Goal: Information Seeking & Learning: Find specific fact

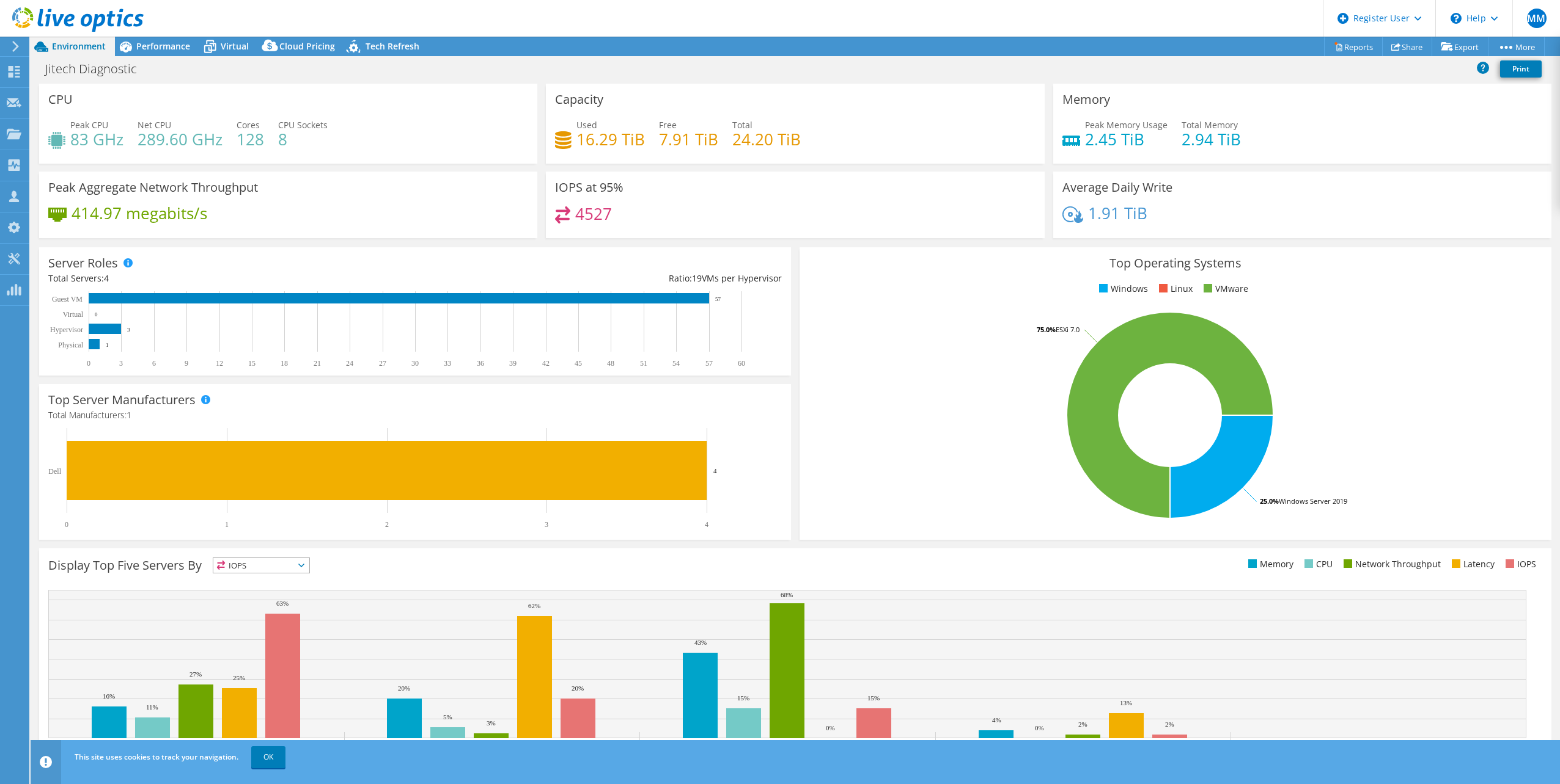
select select "USD"
click at [158, 44] on span "Performance" at bounding box center [163, 46] width 54 height 12
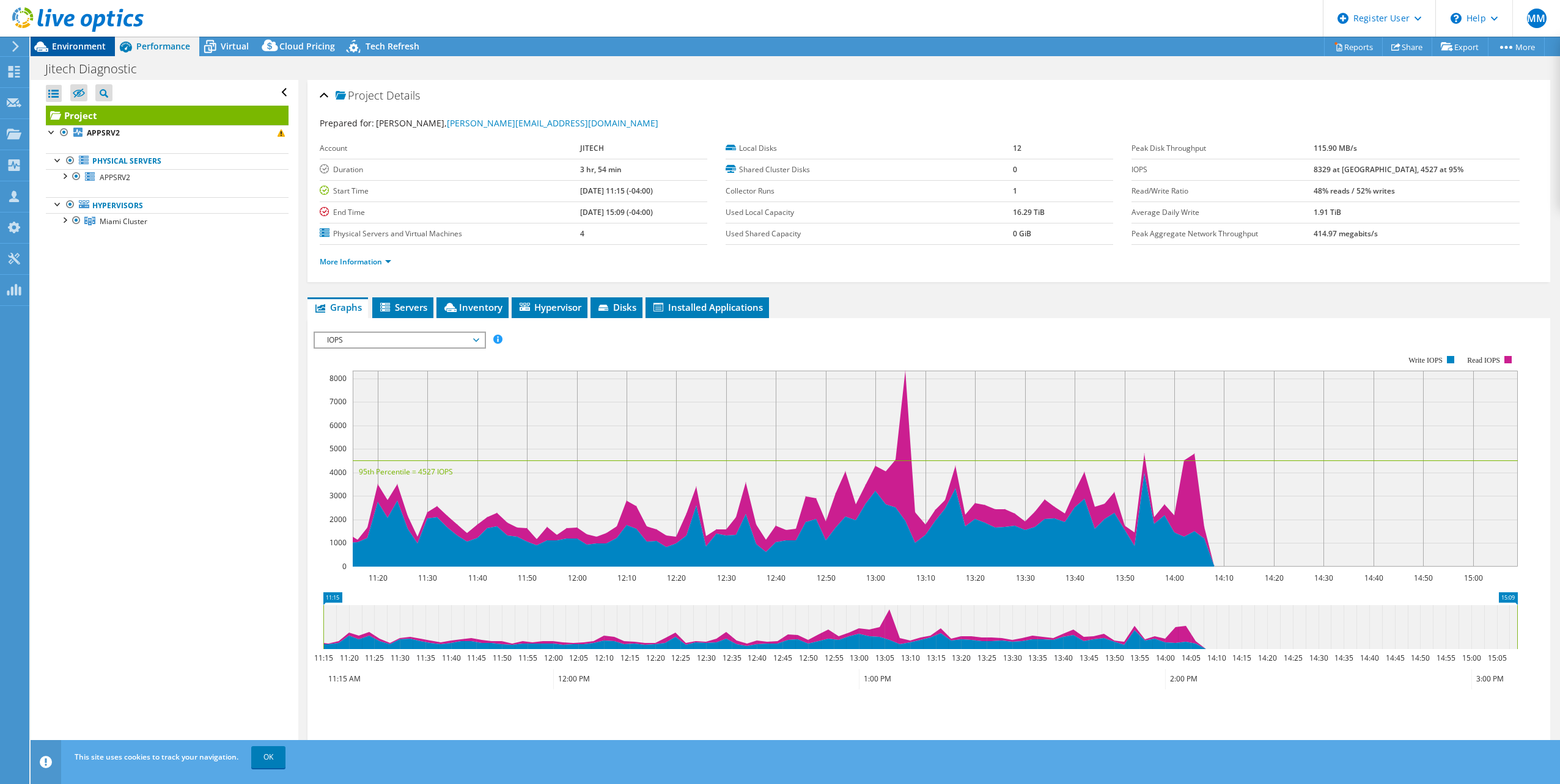
click at [65, 42] on span "Environment" at bounding box center [78, 46] width 54 height 12
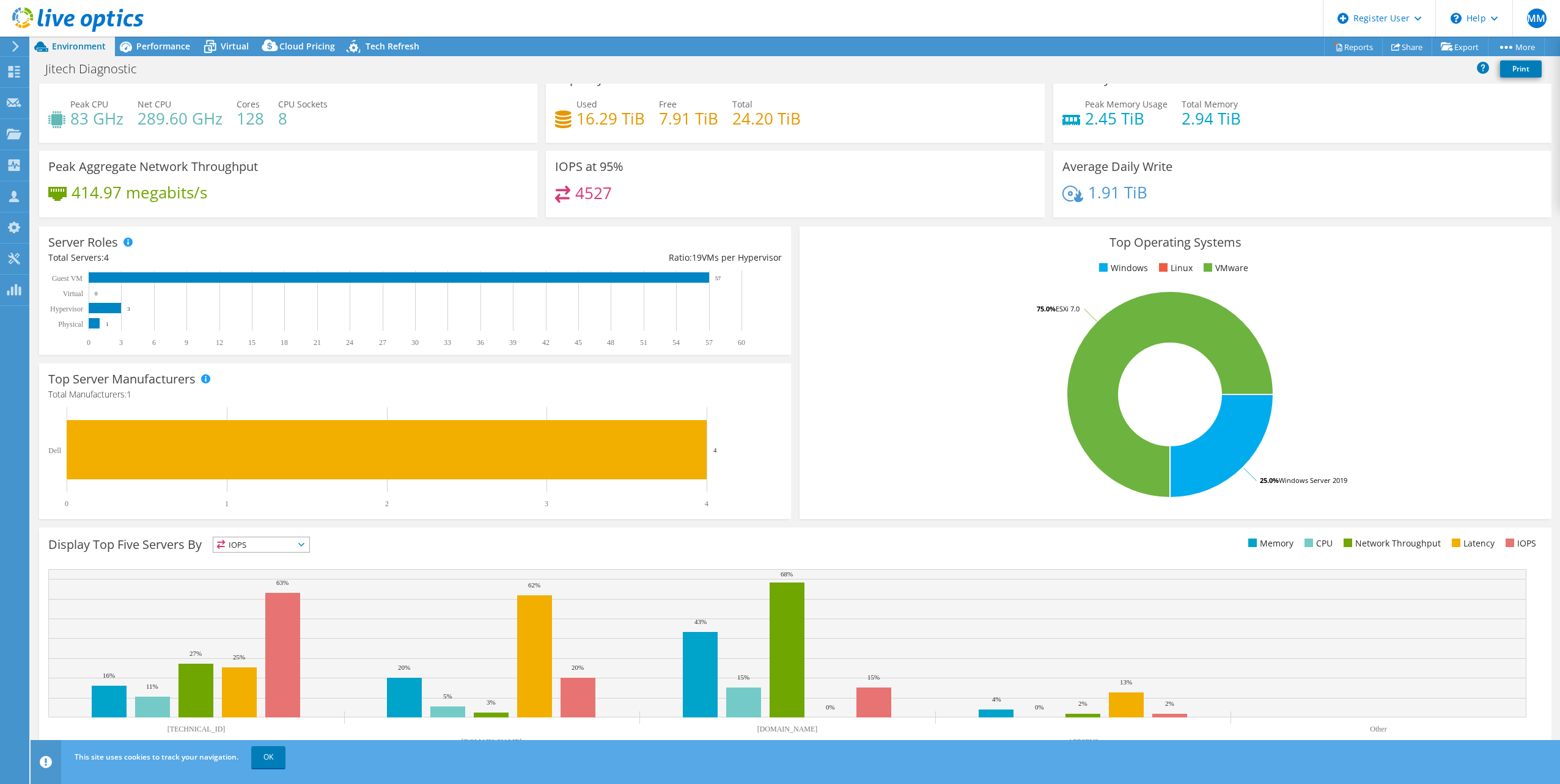
scroll to position [31, 0]
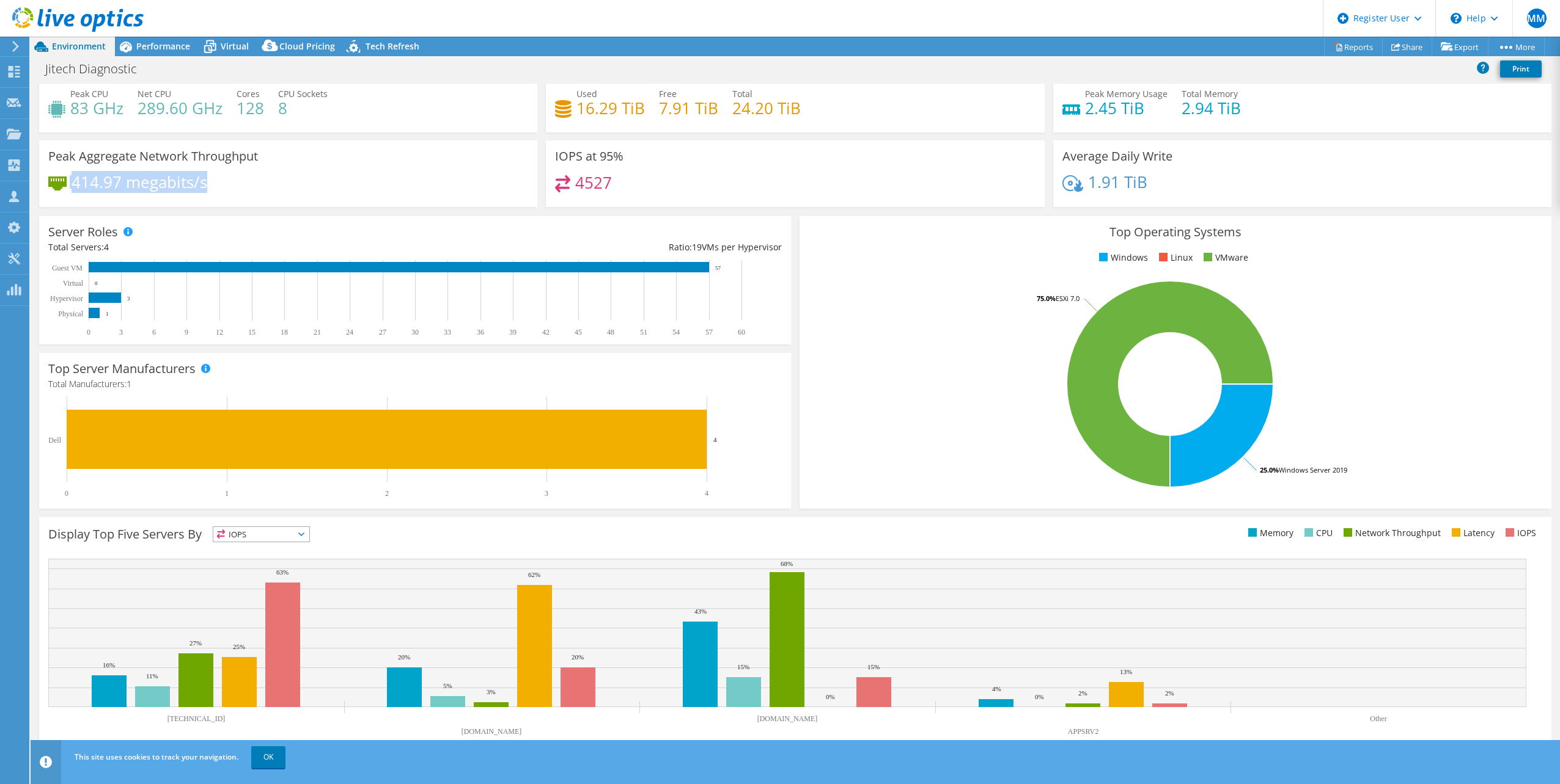
drag, startPoint x: 245, startPoint y: 189, endPoint x: 41, endPoint y: 185, distance: 204.0
click at [41, 185] on div "Peak Aggregate Network Throughput 414.97 megabits/s" at bounding box center [288, 174] width 499 height 66
drag, startPoint x: 41, startPoint y: 185, endPoint x: 301, endPoint y: 192, distance: 260.1
click at [332, 191] on div "414.97 megabits/s" at bounding box center [288, 188] width 480 height 25
drag, startPoint x: 217, startPoint y: 187, endPoint x: 70, endPoint y: 182, distance: 147.1
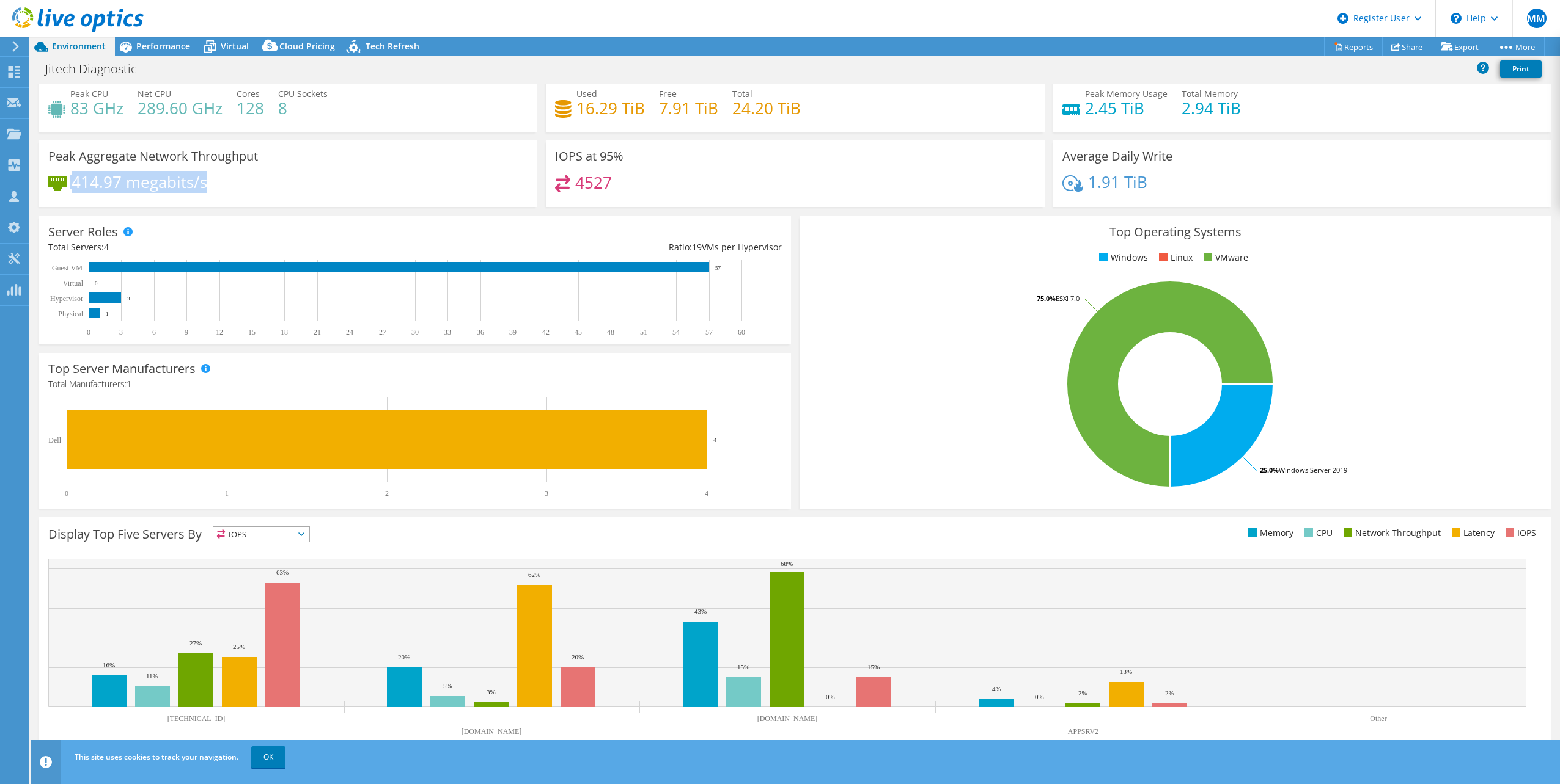
click at [70, 182] on div "414.97 megabits/s" at bounding box center [288, 188] width 480 height 25
drag, startPoint x: 70, startPoint y: 182, endPoint x: 257, endPoint y: 187, distance: 187.1
click at [279, 189] on div "414.97 megabits/s" at bounding box center [288, 188] width 480 height 25
drag, startPoint x: 241, startPoint y: 189, endPoint x: 57, endPoint y: 191, distance: 184.0
click at [57, 191] on div "414.97 megabits/s" at bounding box center [288, 188] width 480 height 25
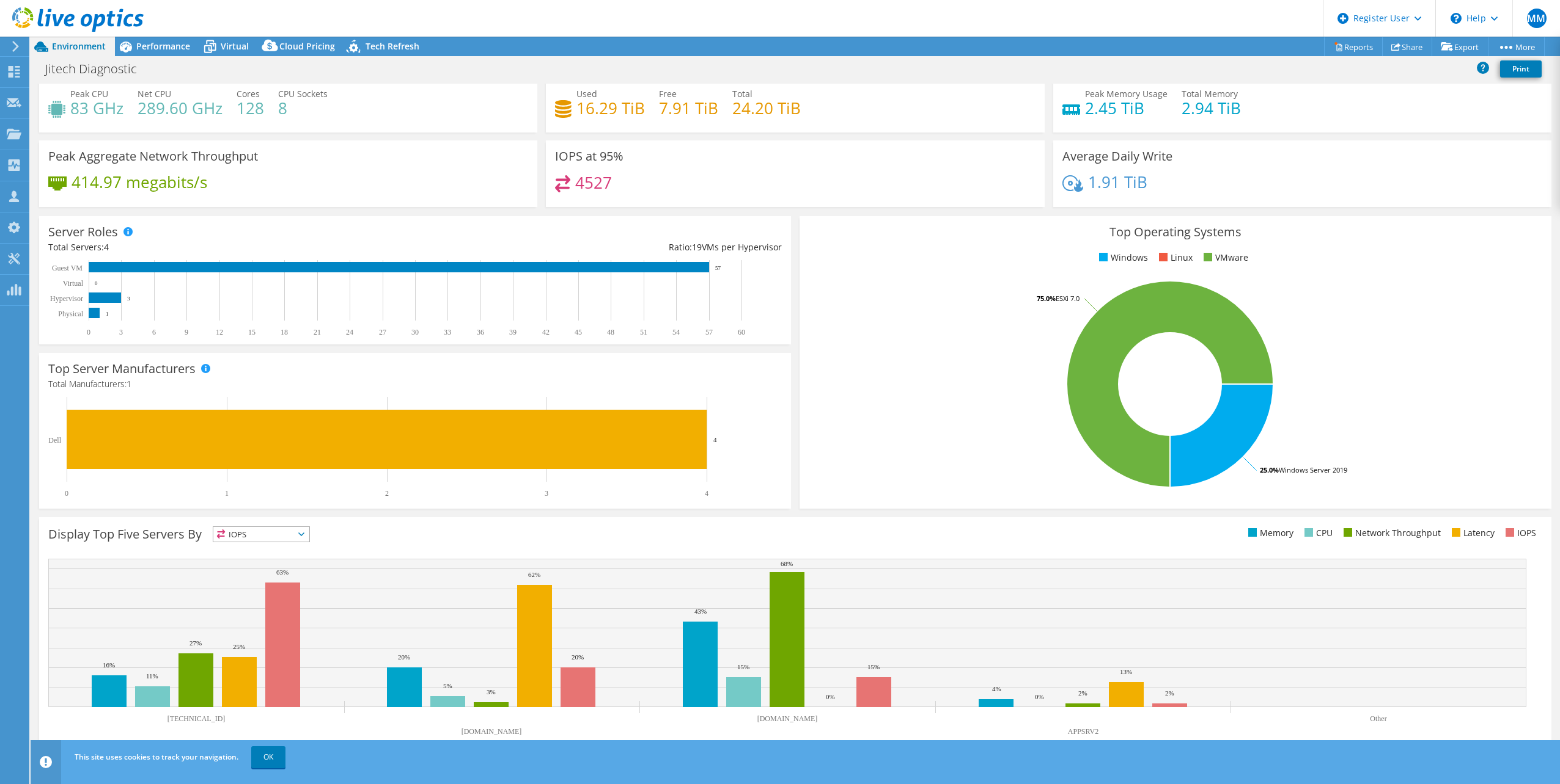
click at [383, 171] on div "Peak Aggregate Network Throughput 414.97 megabits/s" at bounding box center [288, 174] width 499 height 66
click at [153, 45] on span "Performance" at bounding box center [163, 46] width 54 height 12
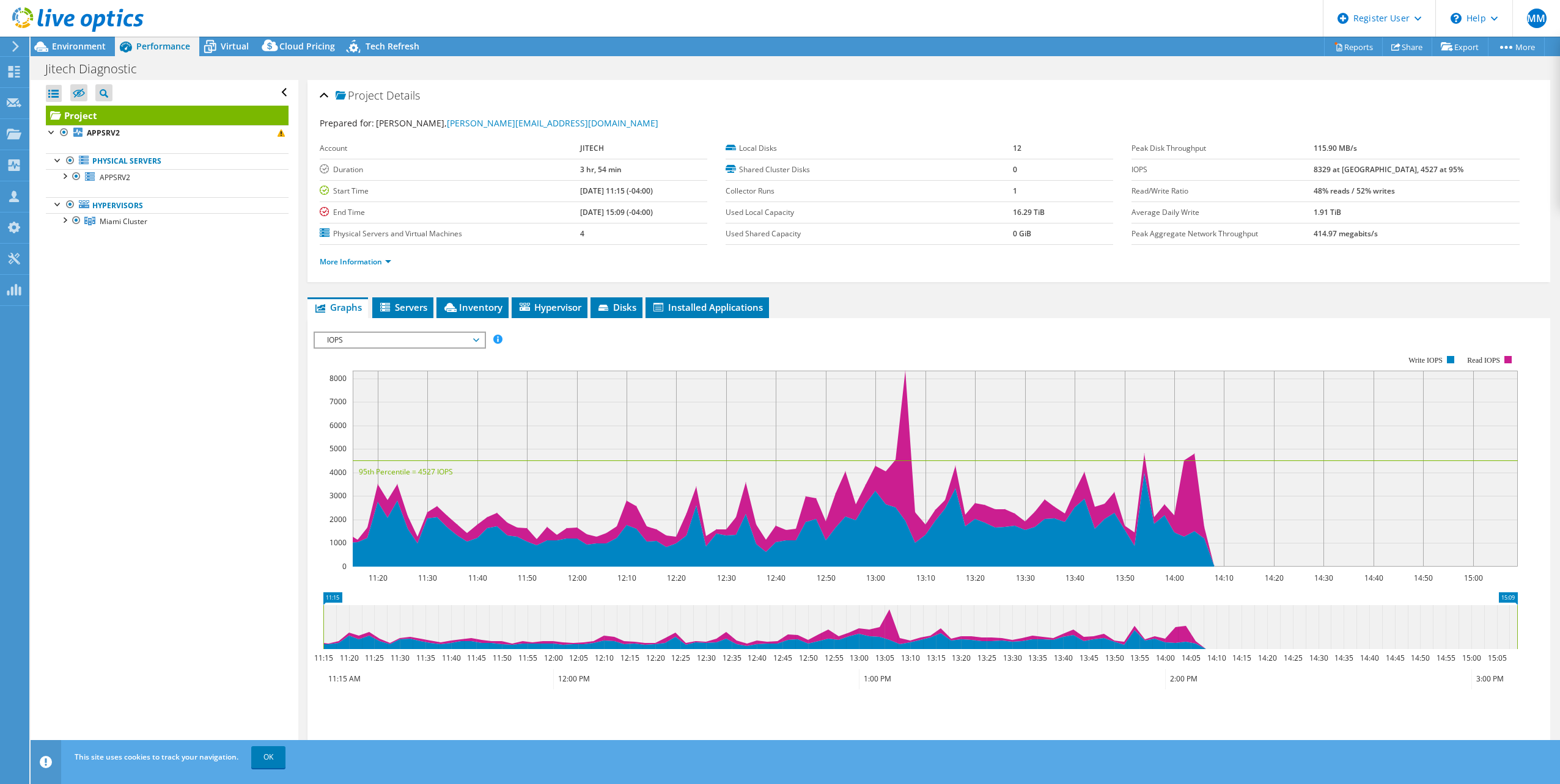
click at [461, 336] on span "IOPS" at bounding box center [399, 339] width 157 height 15
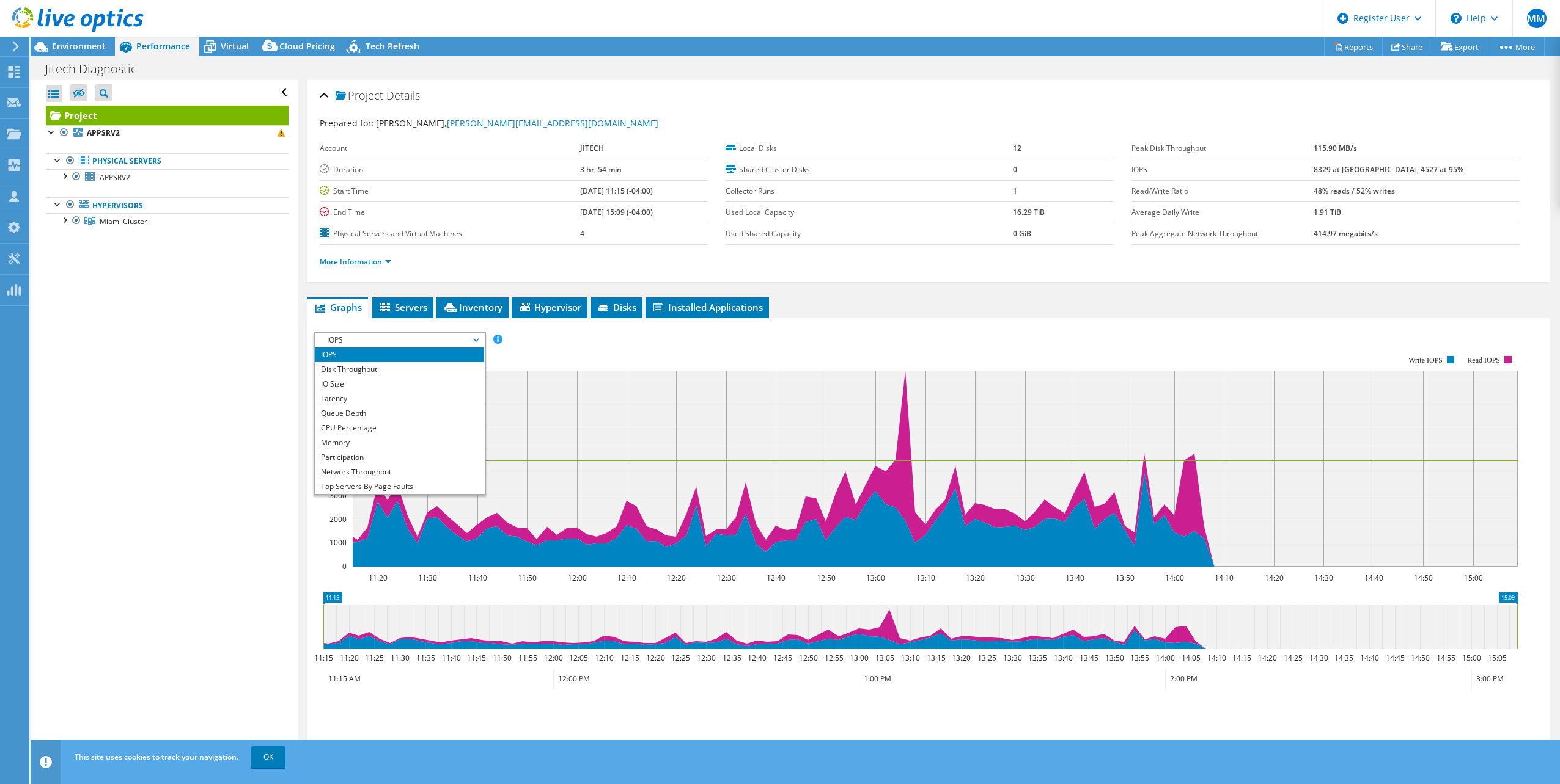
click at [579, 375] on rect at bounding box center [935, 468] width 1165 height 196
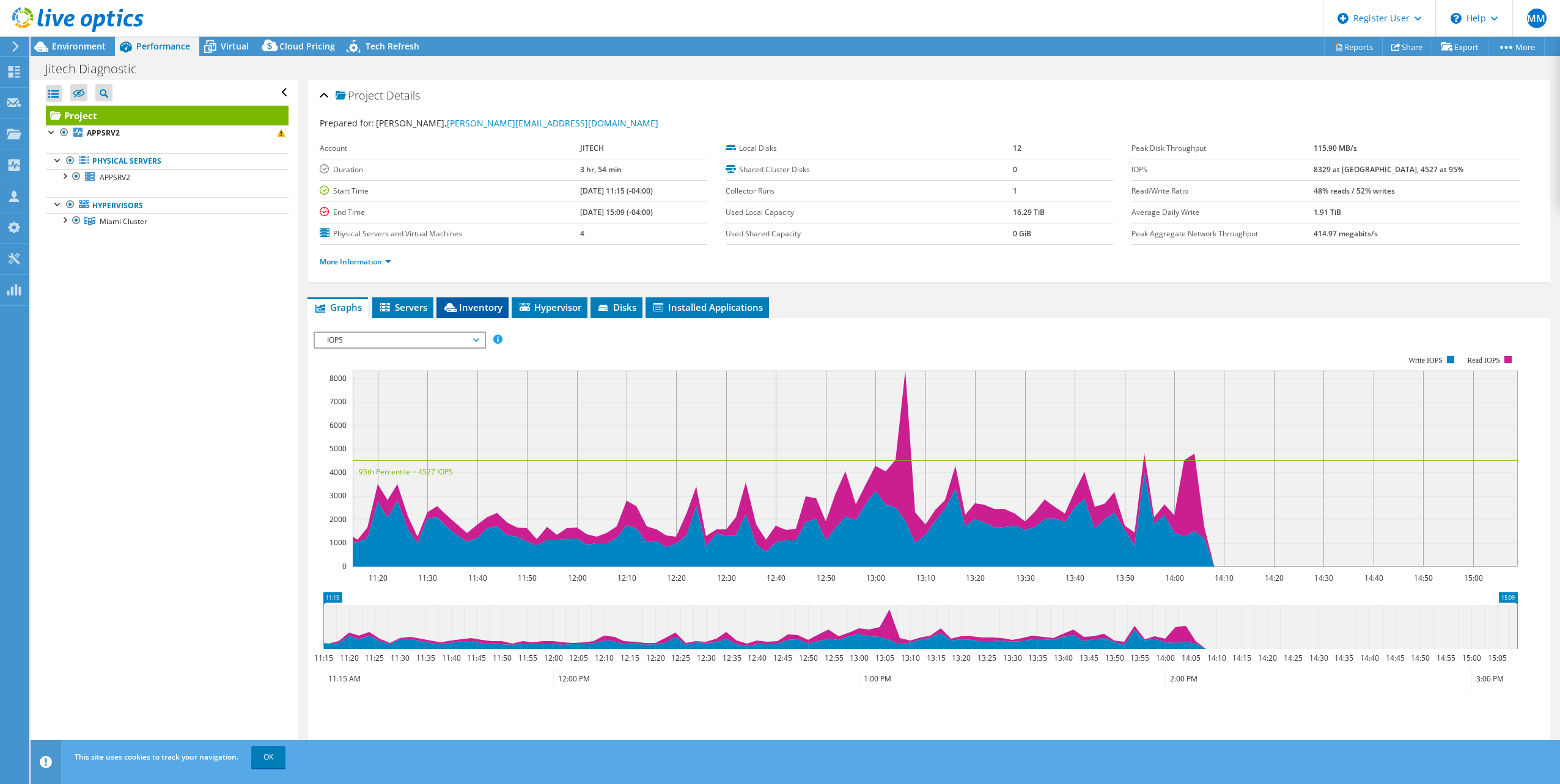
drag, startPoint x: 453, startPoint y: 300, endPoint x: 472, endPoint y: 311, distance: 22.0
click at [454, 300] on li "Inventory" at bounding box center [472, 307] width 72 height 20
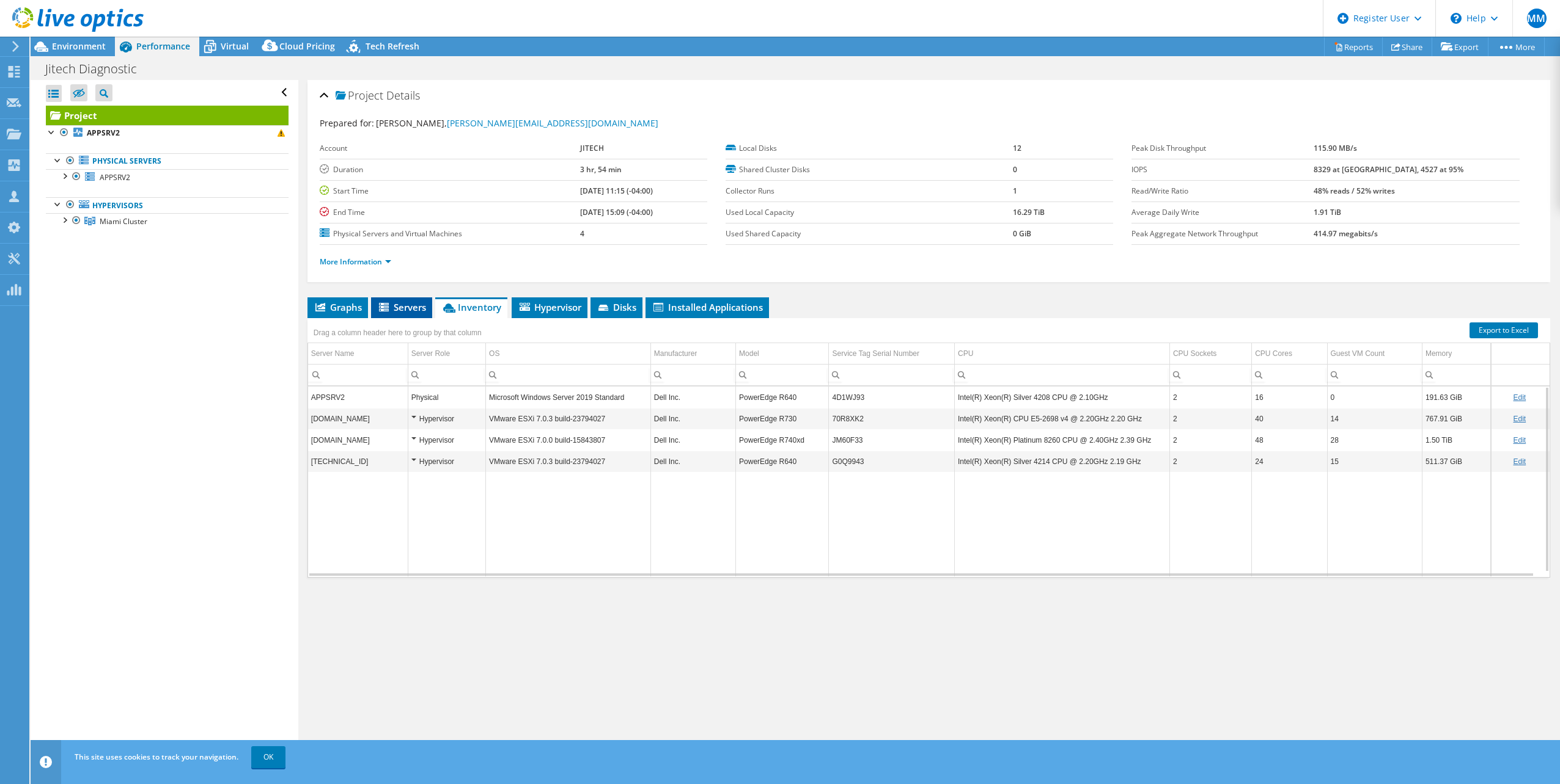
click at [403, 313] on span "Servers" at bounding box center [402, 307] width 49 height 13
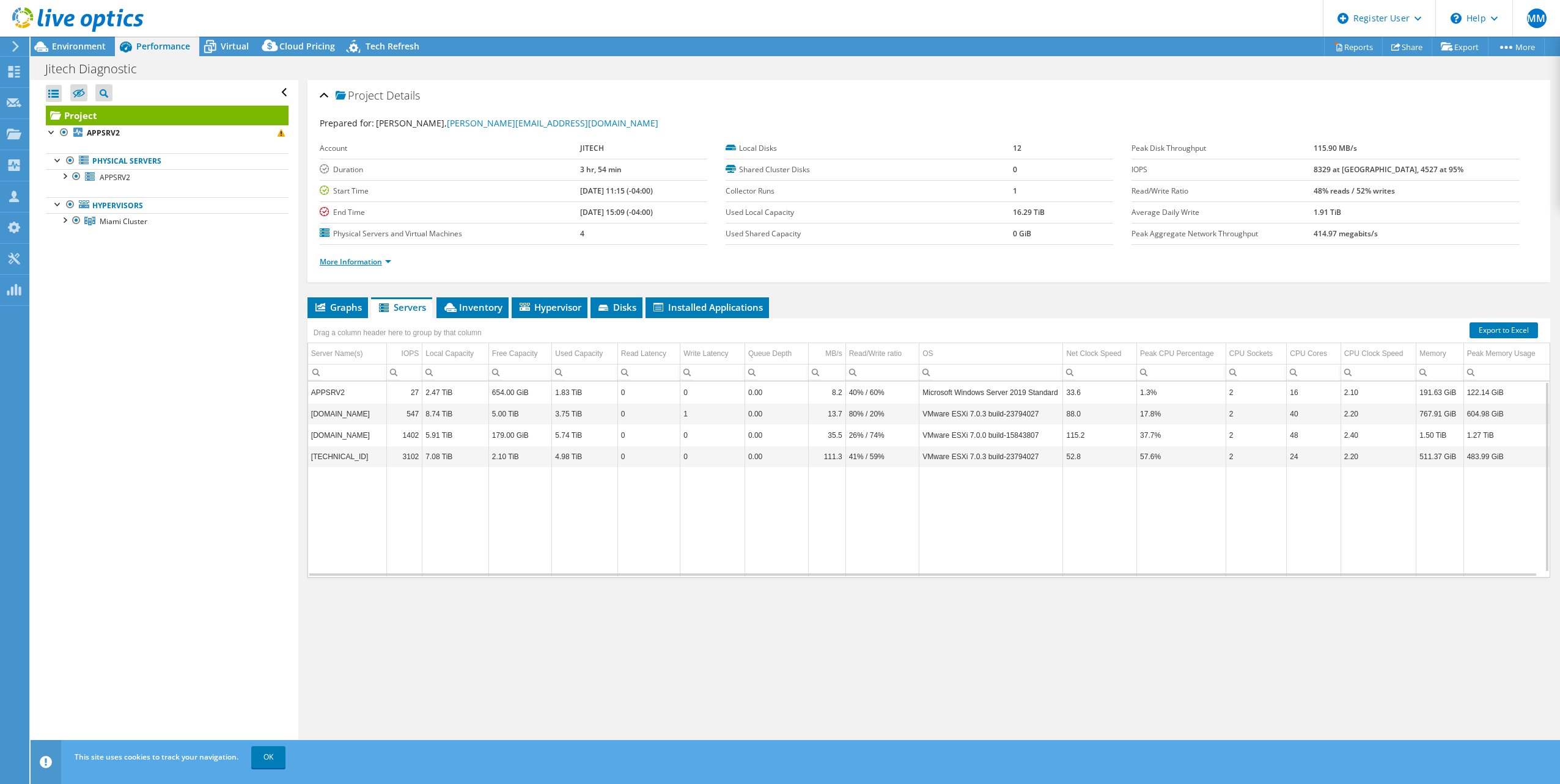
click at [352, 260] on link "More Information" at bounding box center [355, 261] width 71 height 11
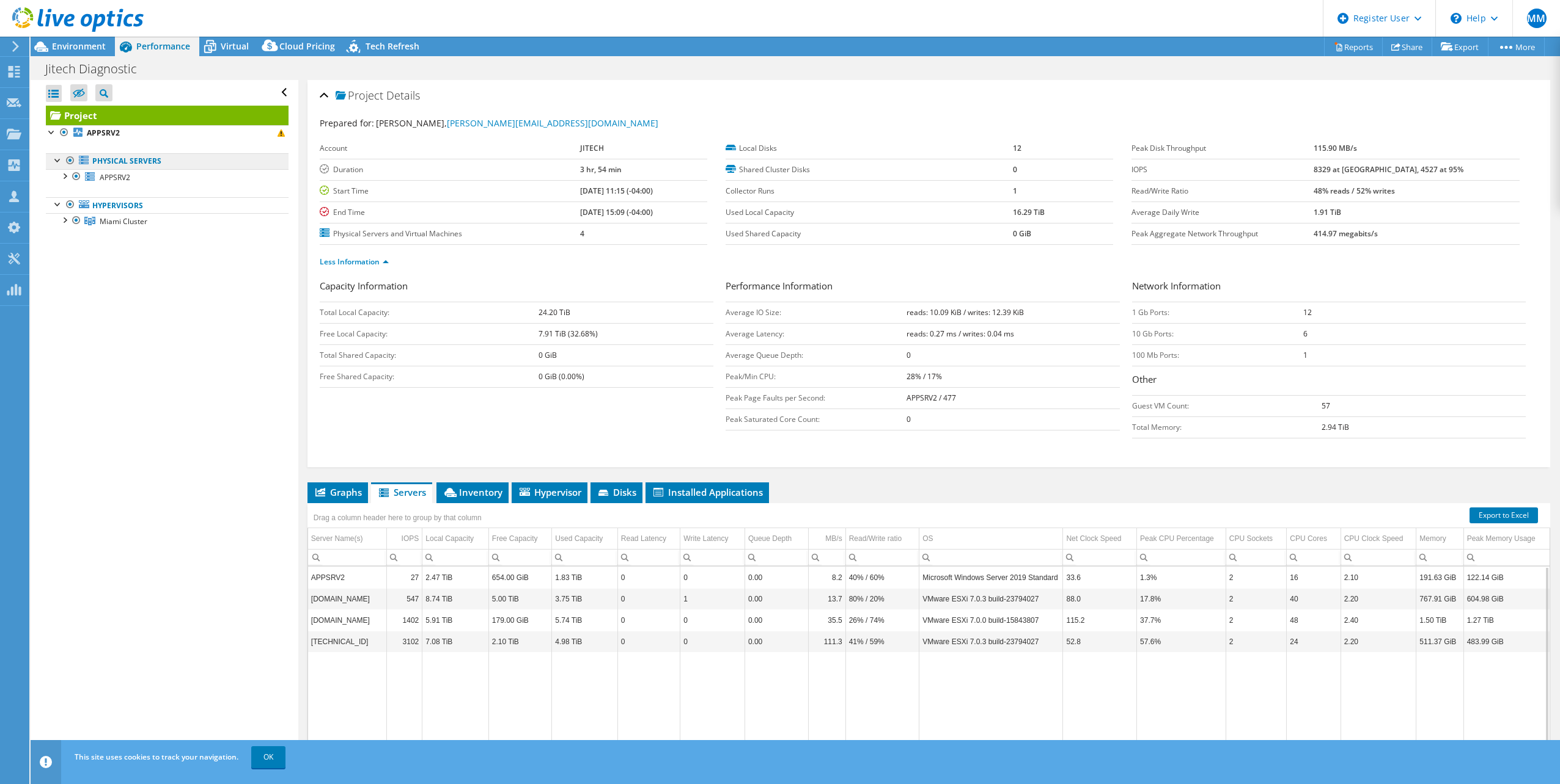
click at [103, 157] on link "Physical Servers" at bounding box center [167, 161] width 243 height 16
click at [123, 179] on span "APPSRV2" at bounding box center [114, 177] width 30 height 11
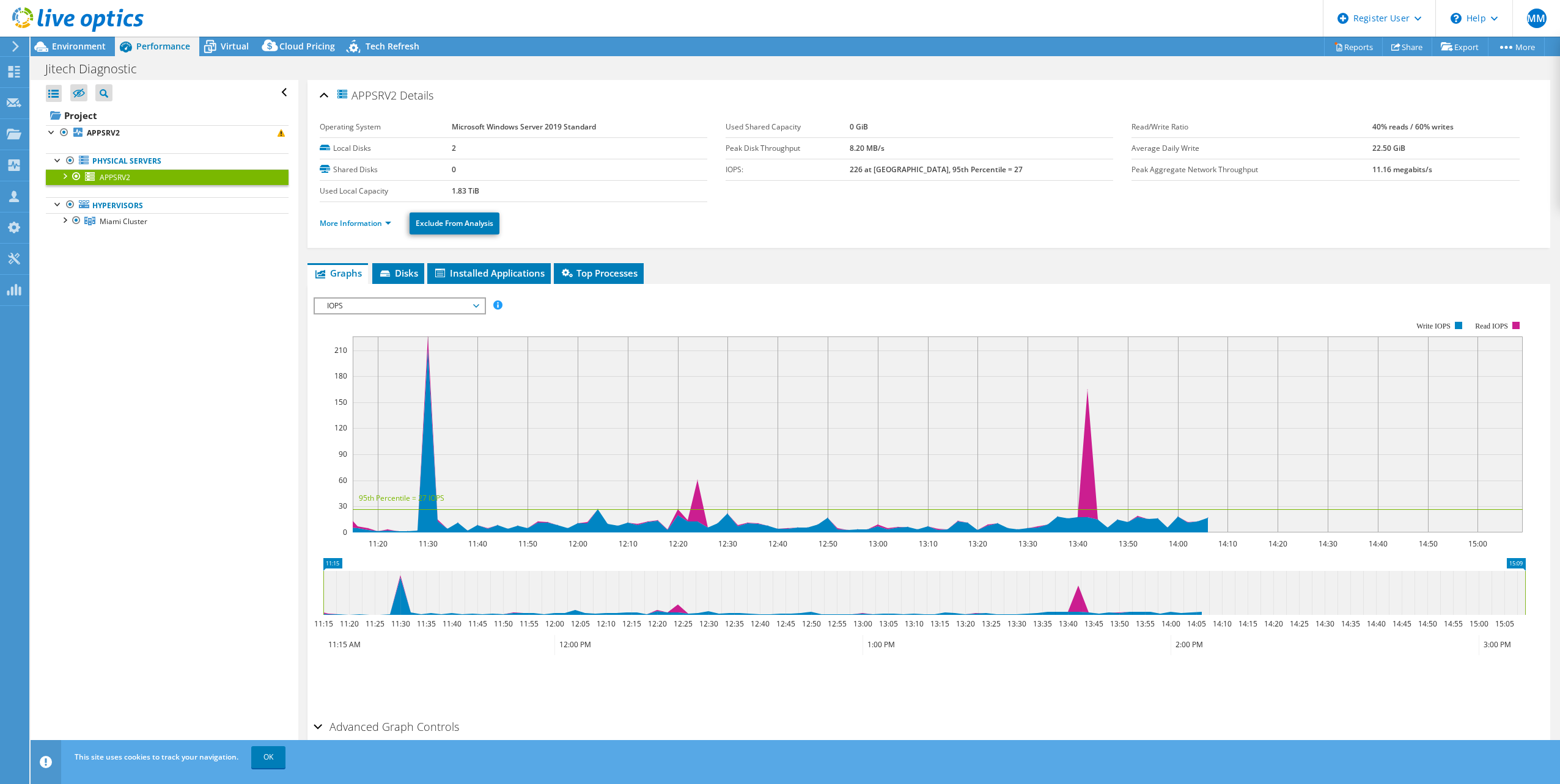
click at [374, 216] on ul "More Information Exclude From Analysis" at bounding box center [929, 222] width 1219 height 25
click at [380, 223] on link "More Information" at bounding box center [355, 223] width 71 height 11
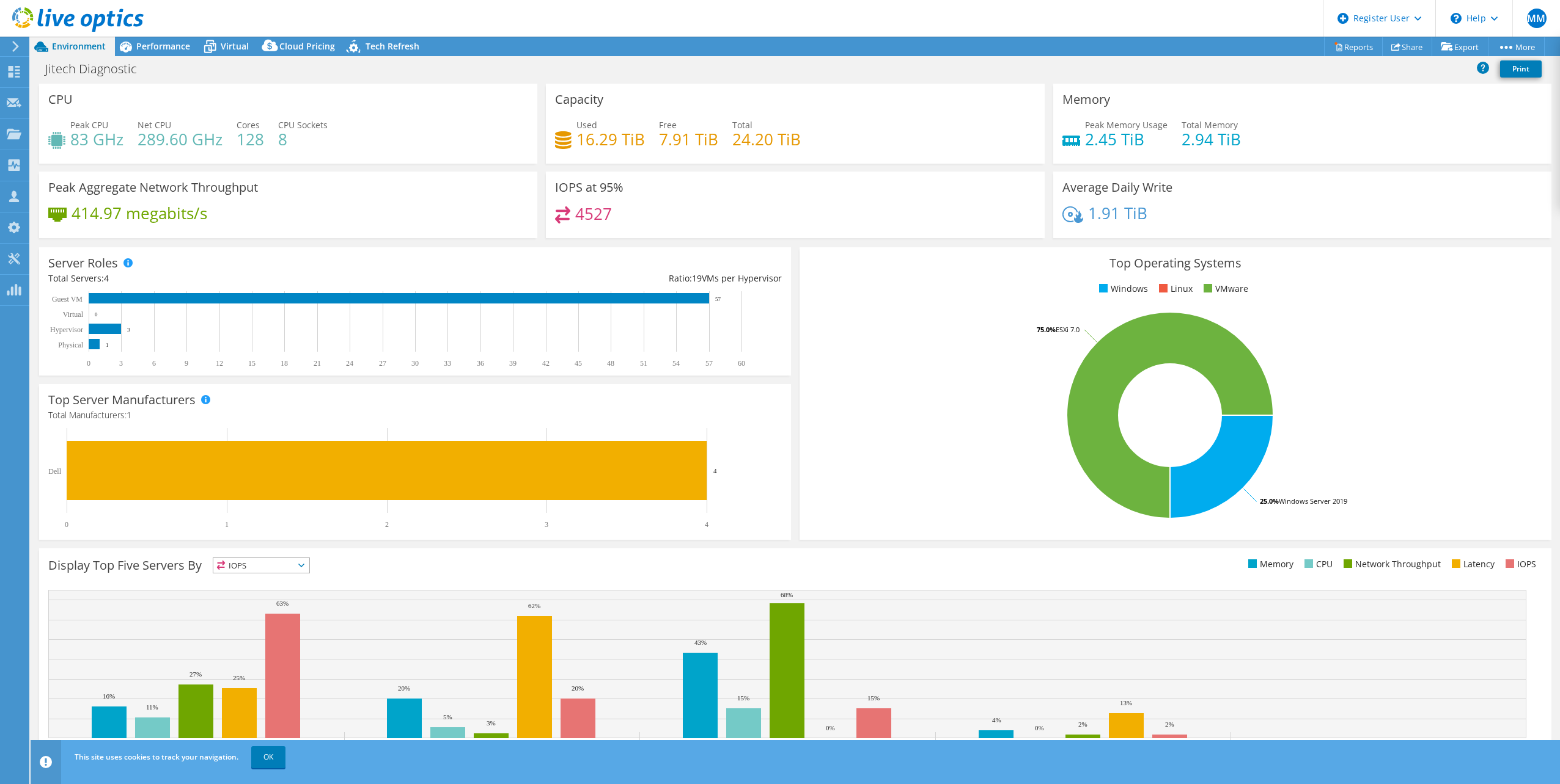
select select "USD"
click at [165, 51] on span "Performance" at bounding box center [163, 46] width 54 height 12
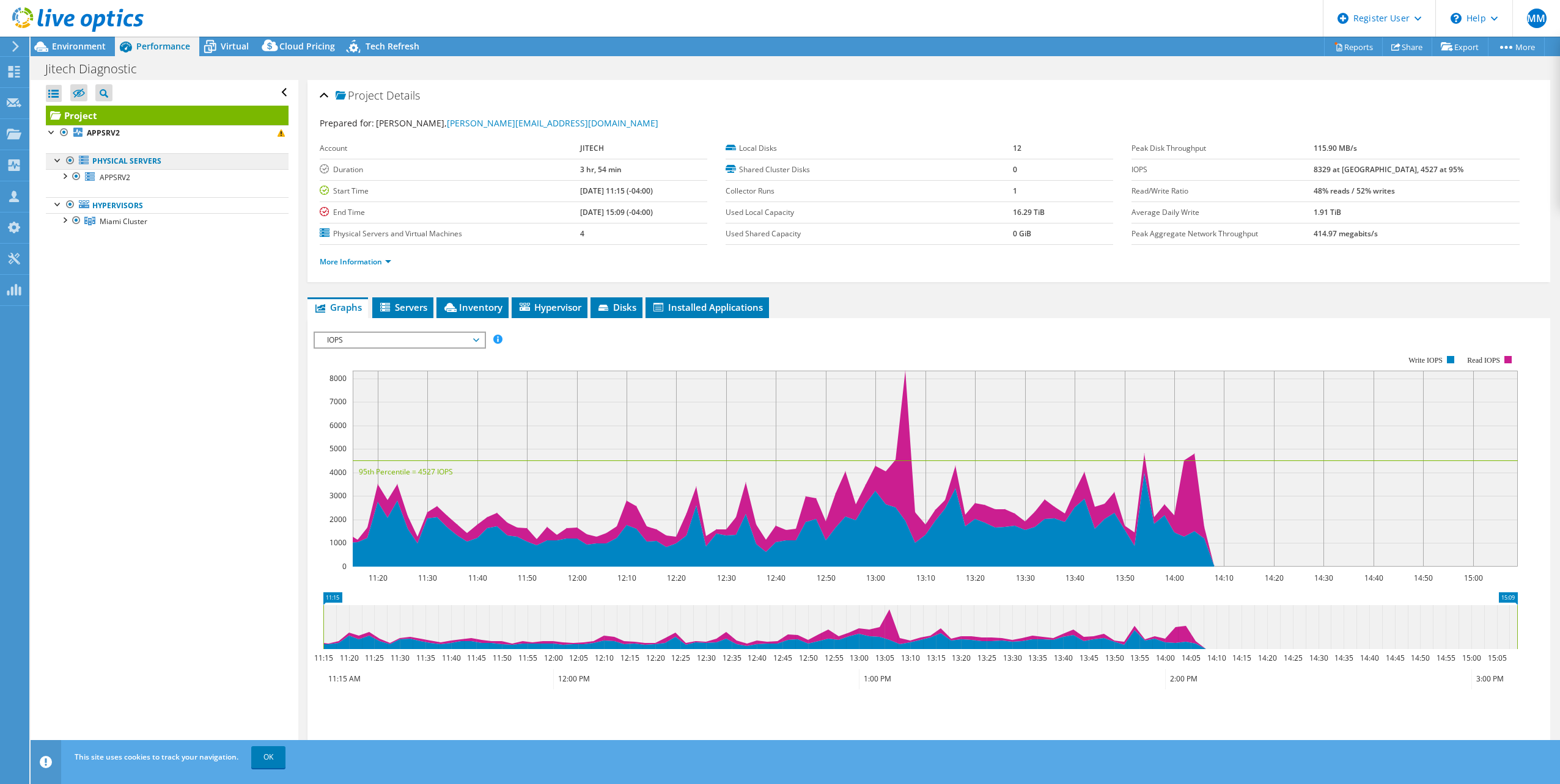
click at [147, 165] on link "Physical Servers" at bounding box center [167, 161] width 243 height 16
click at [137, 176] on link "APPSRV2" at bounding box center [167, 177] width 243 height 16
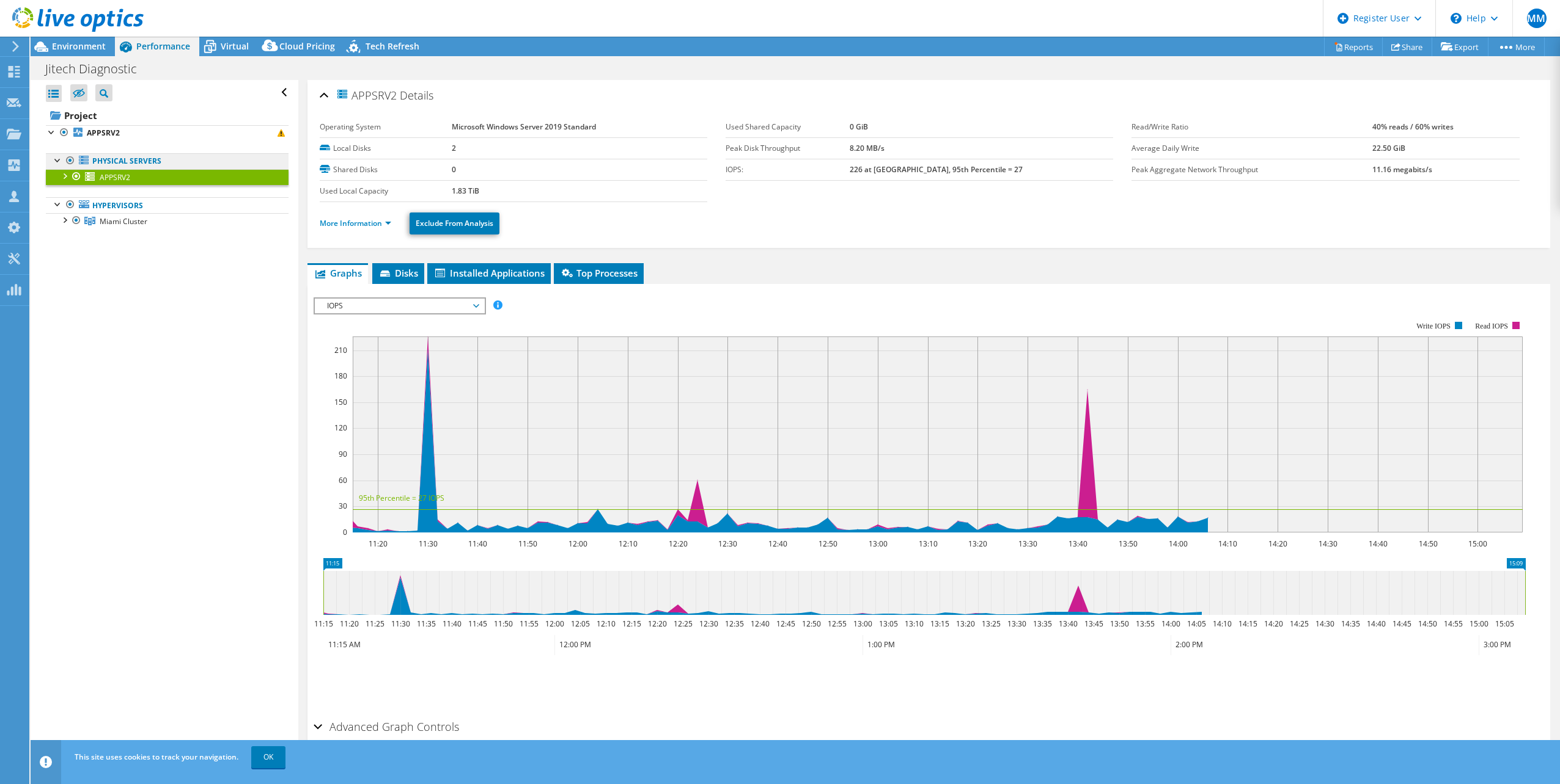
click at [128, 162] on link "Physical Servers" at bounding box center [167, 161] width 243 height 16
click at [132, 158] on link "Physical Servers" at bounding box center [167, 161] width 243 height 16
click at [230, 48] on span "Virtual" at bounding box center [234, 46] width 28 height 12
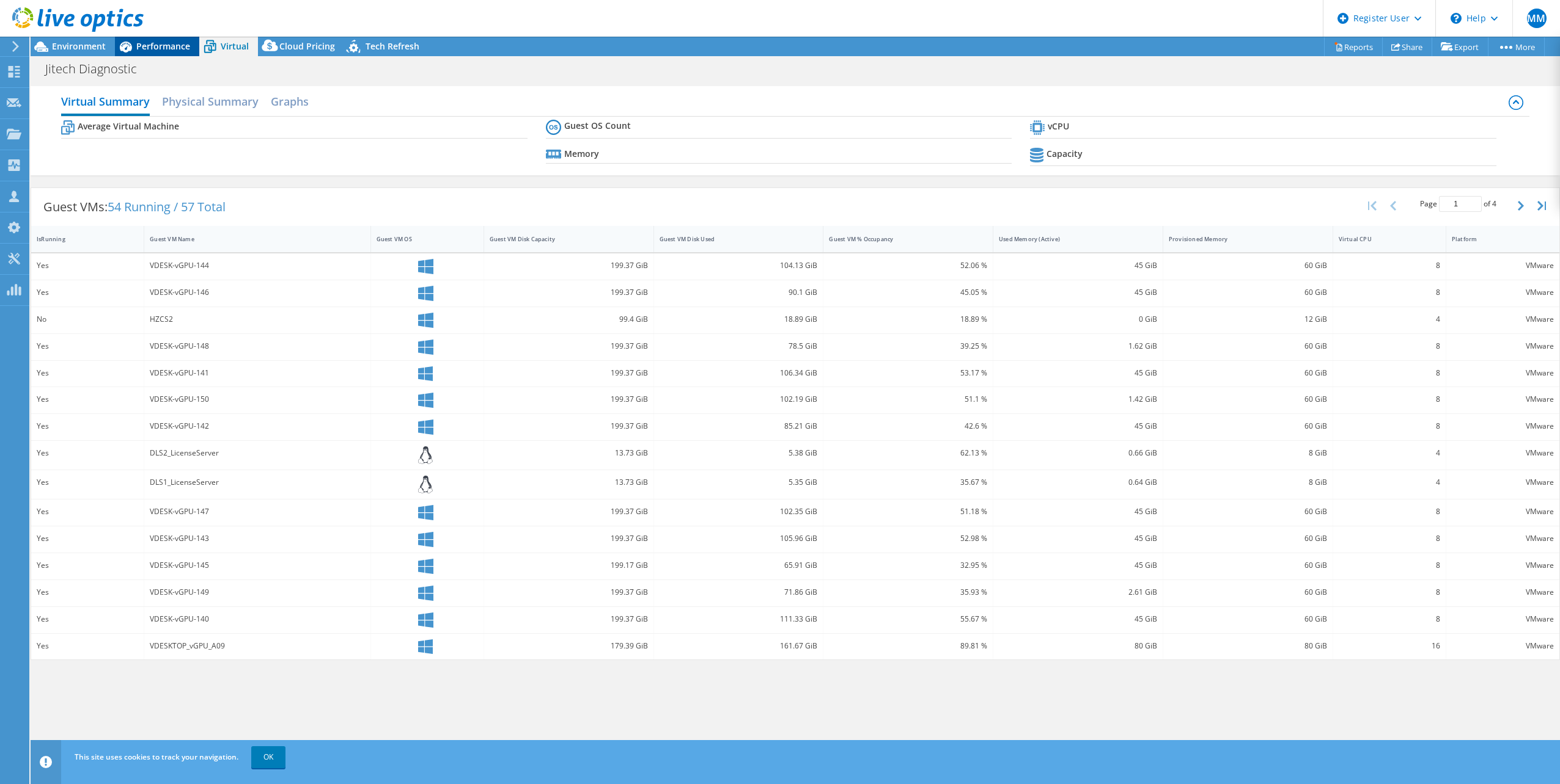
click at [165, 48] on span "Performance" at bounding box center [163, 46] width 54 height 12
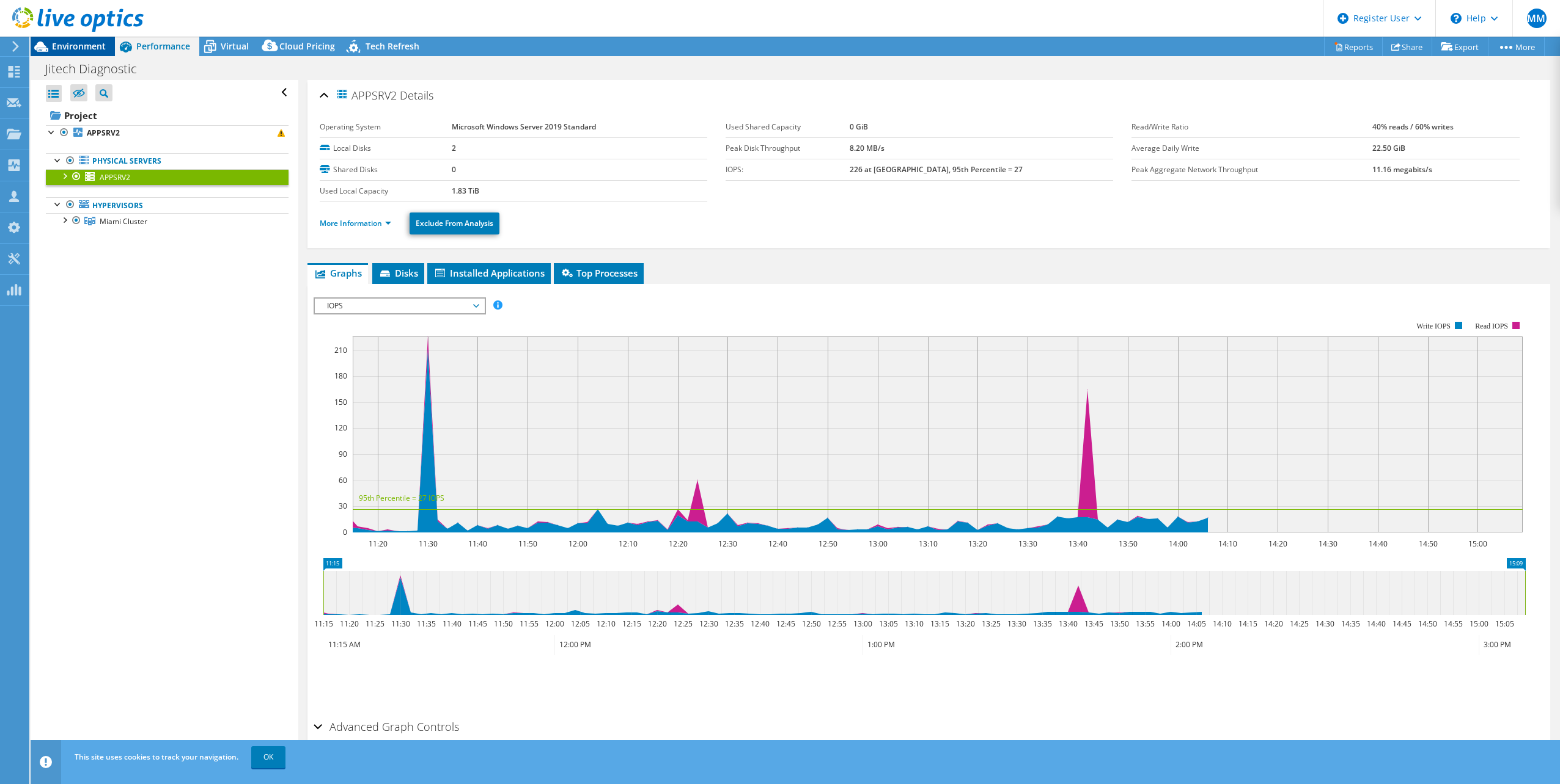
click at [92, 52] on span "Environment" at bounding box center [78, 46] width 54 height 12
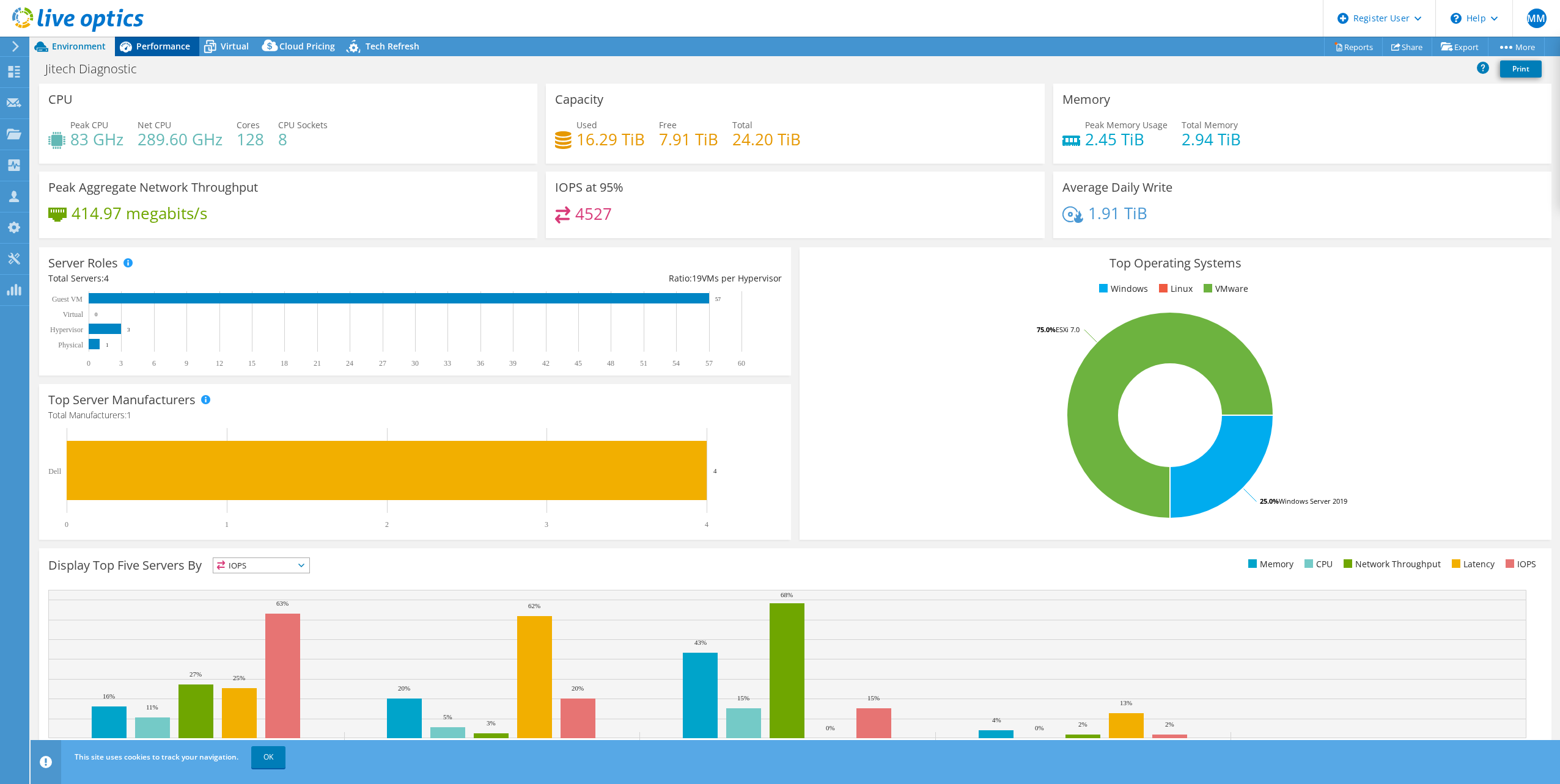
click at [153, 52] on span "Performance" at bounding box center [163, 46] width 54 height 12
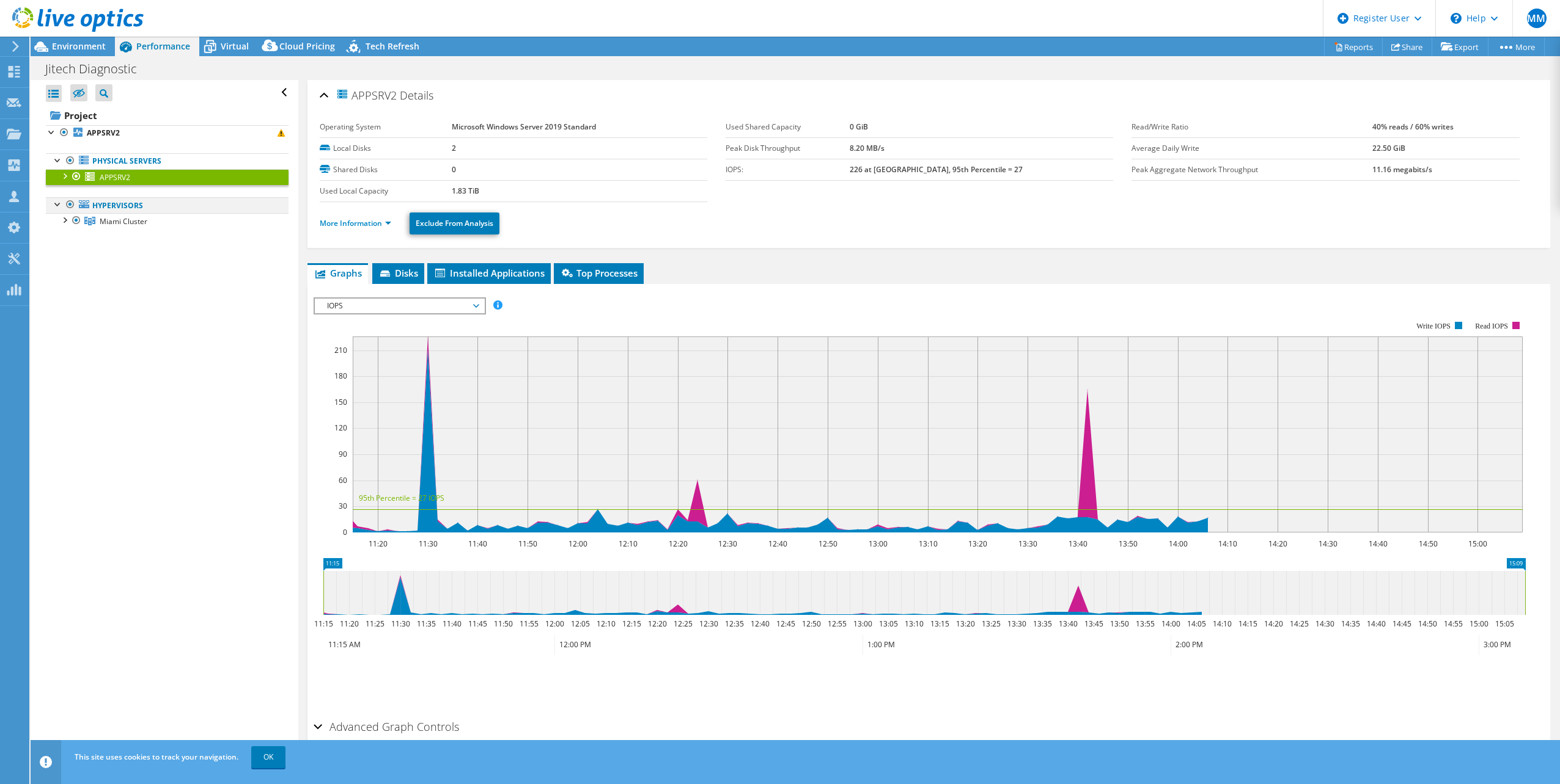
click at [58, 204] on div at bounding box center [58, 203] width 13 height 13
click at [105, 137] on b "APPSRV2" at bounding box center [103, 133] width 33 height 11
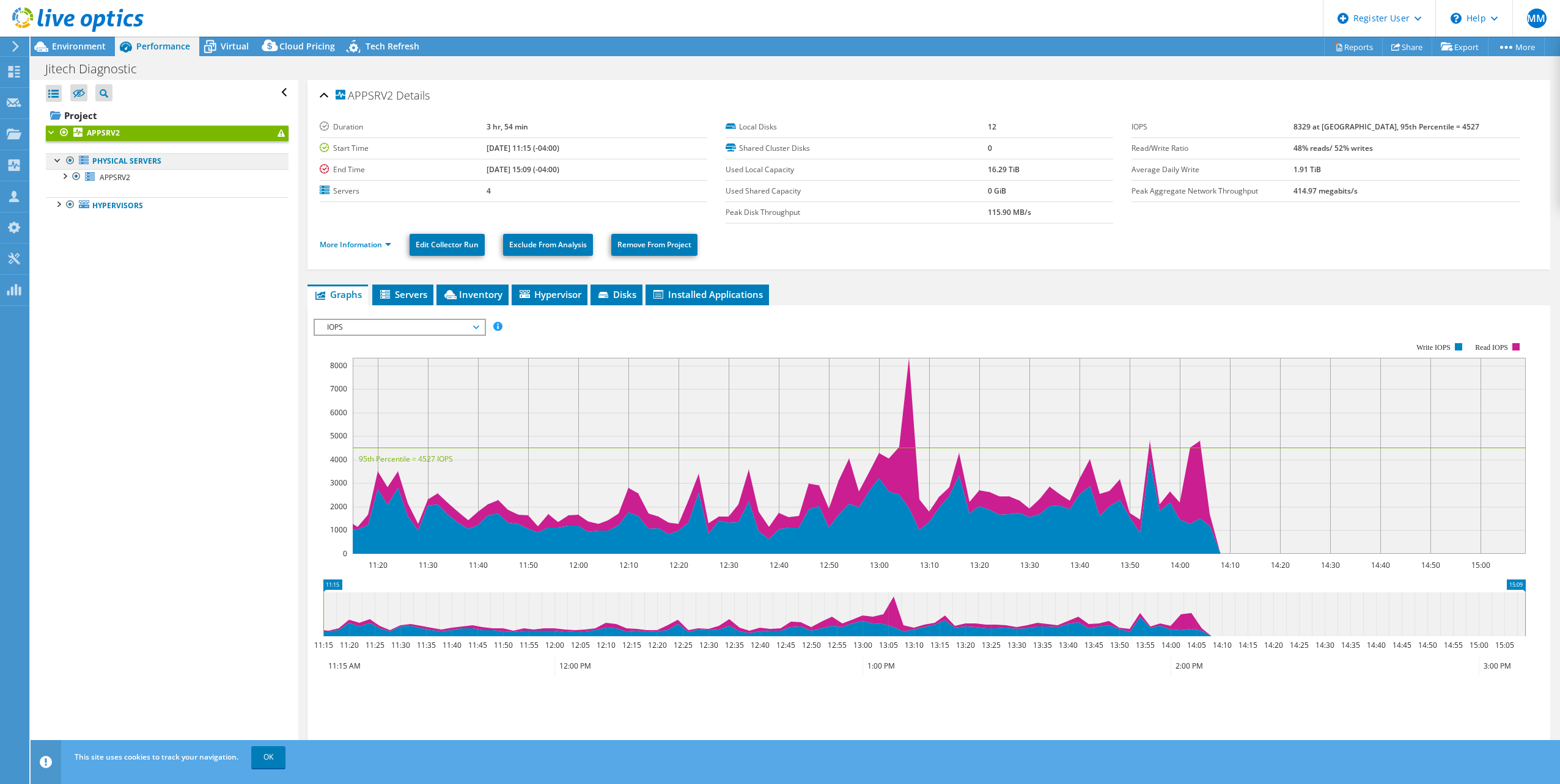
click at [127, 163] on link "Physical Servers" at bounding box center [167, 161] width 243 height 16
click at [57, 160] on div at bounding box center [58, 159] width 13 height 13
click at [102, 176] on span "APPSRV2" at bounding box center [114, 177] width 30 height 11
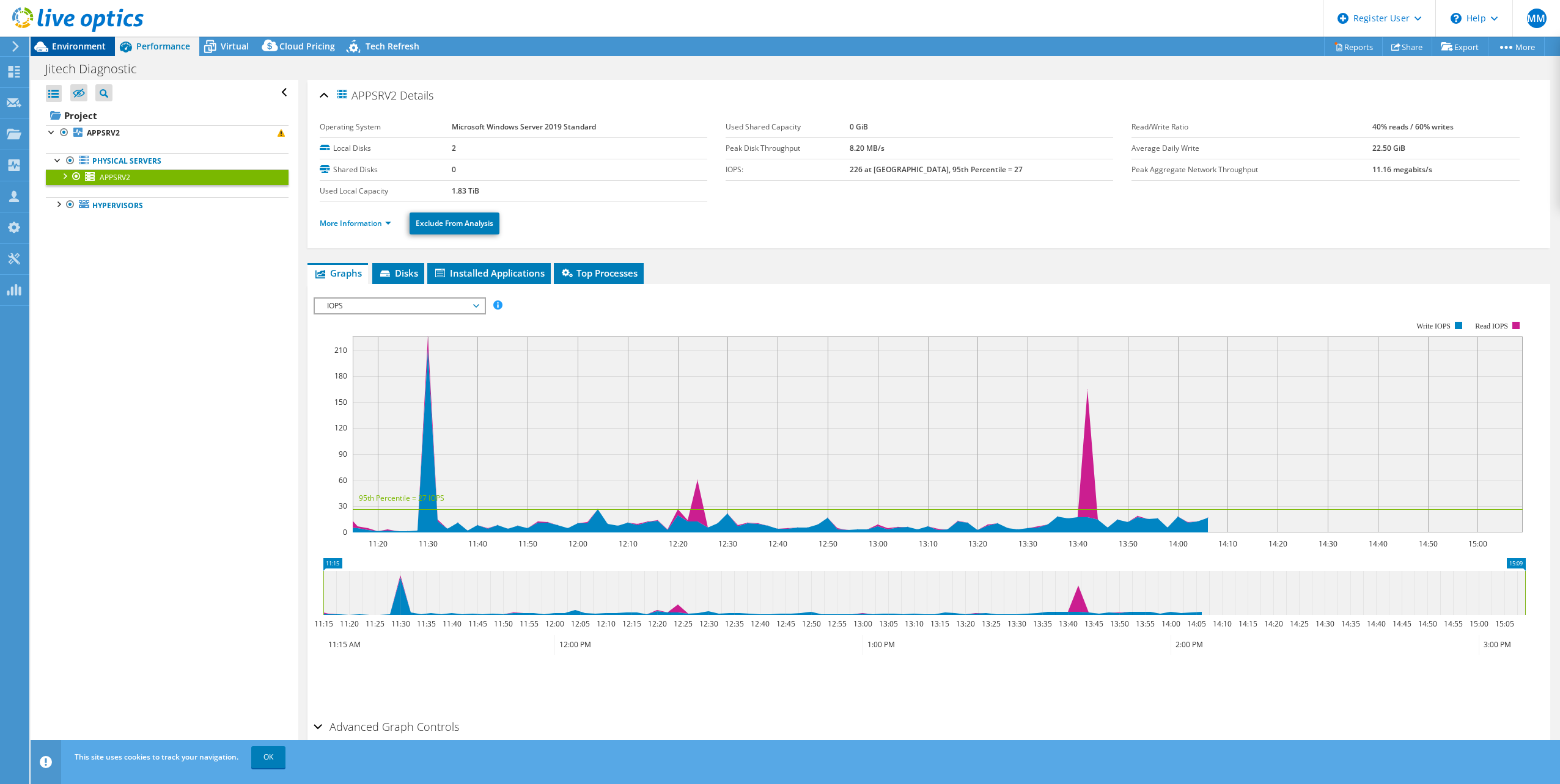
click at [63, 45] on span "Environment" at bounding box center [78, 46] width 54 height 12
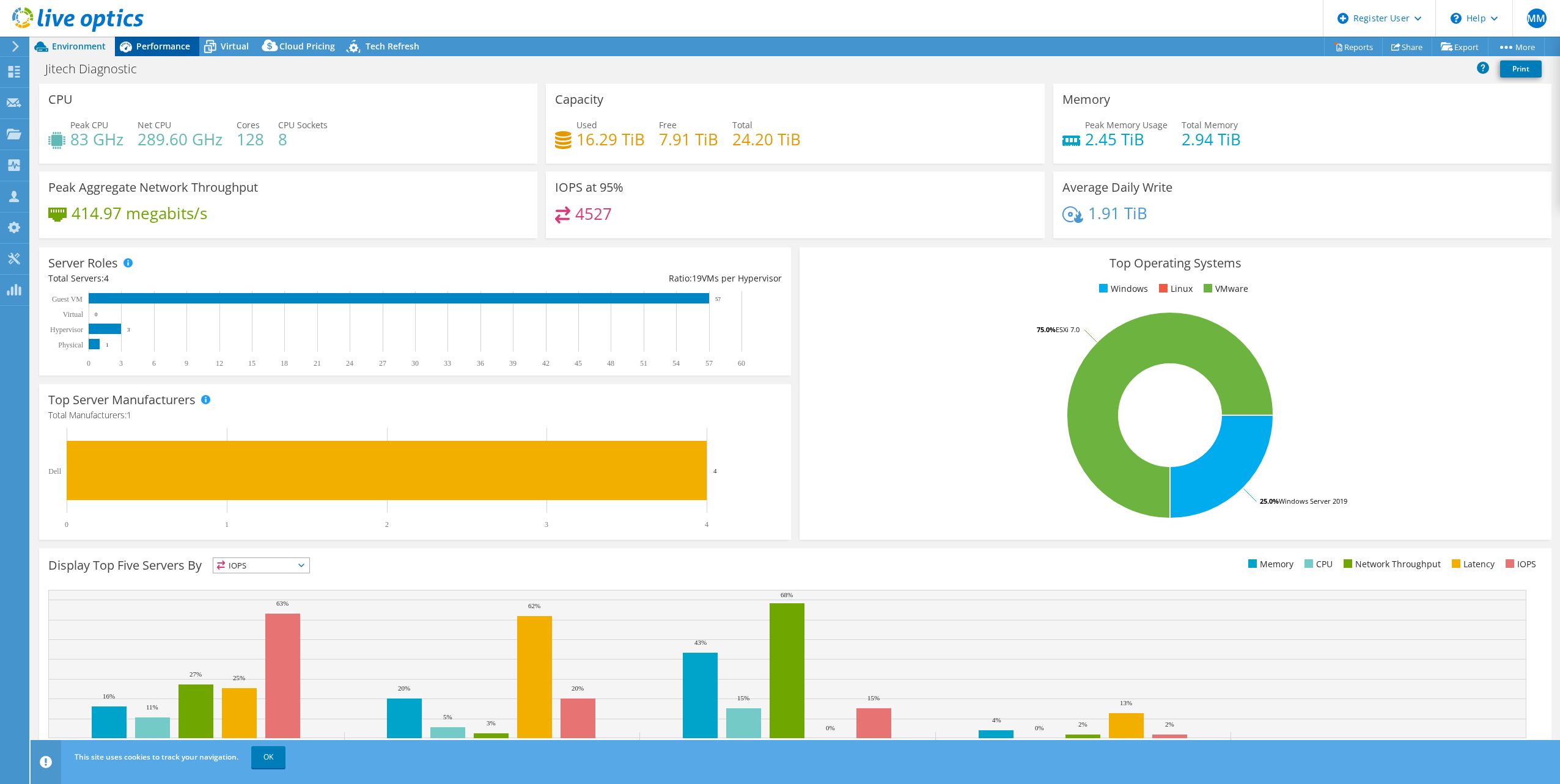
click at [158, 52] on span "Performance" at bounding box center [163, 46] width 54 height 12
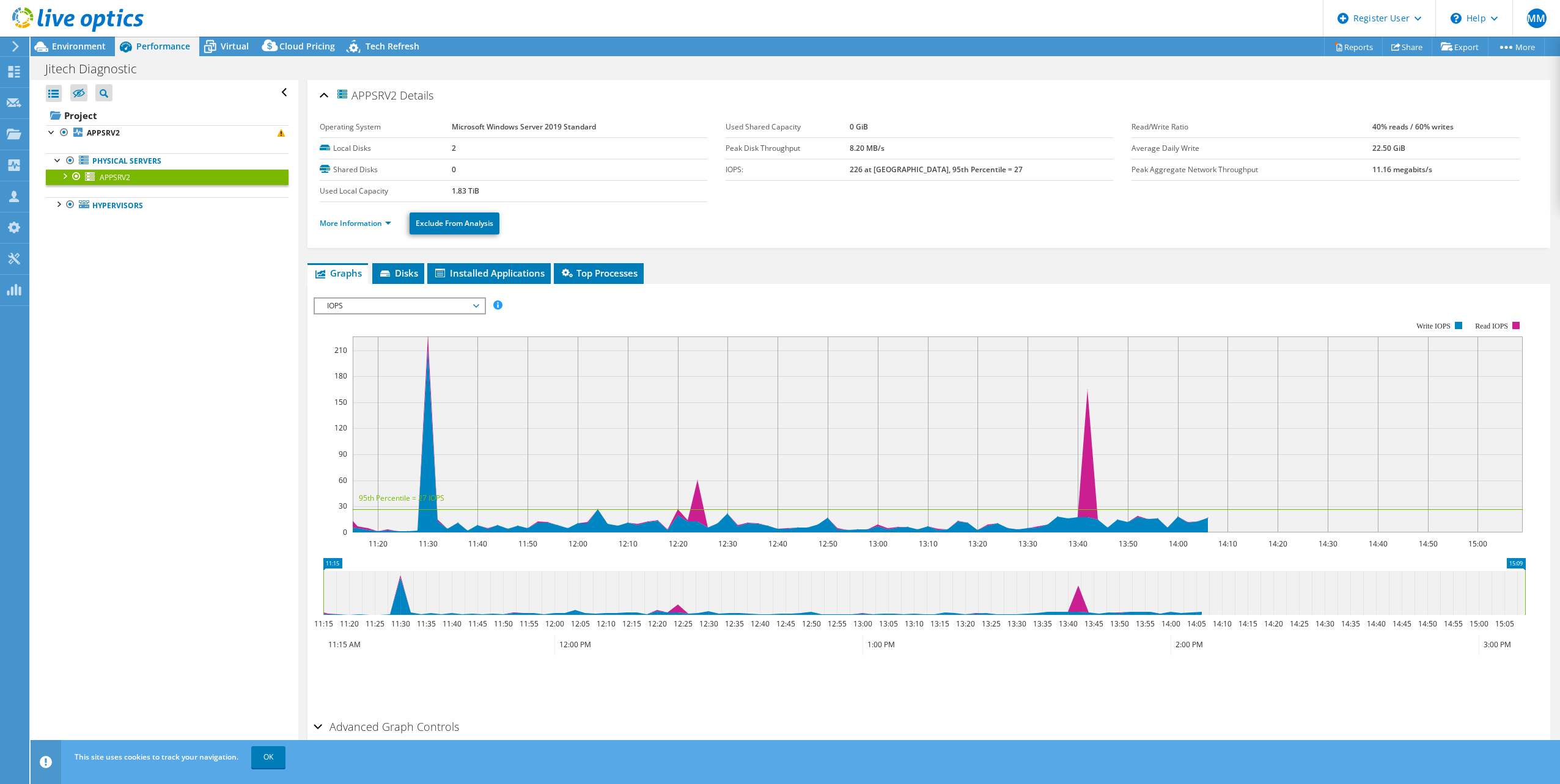
scroll to position [38, 0]
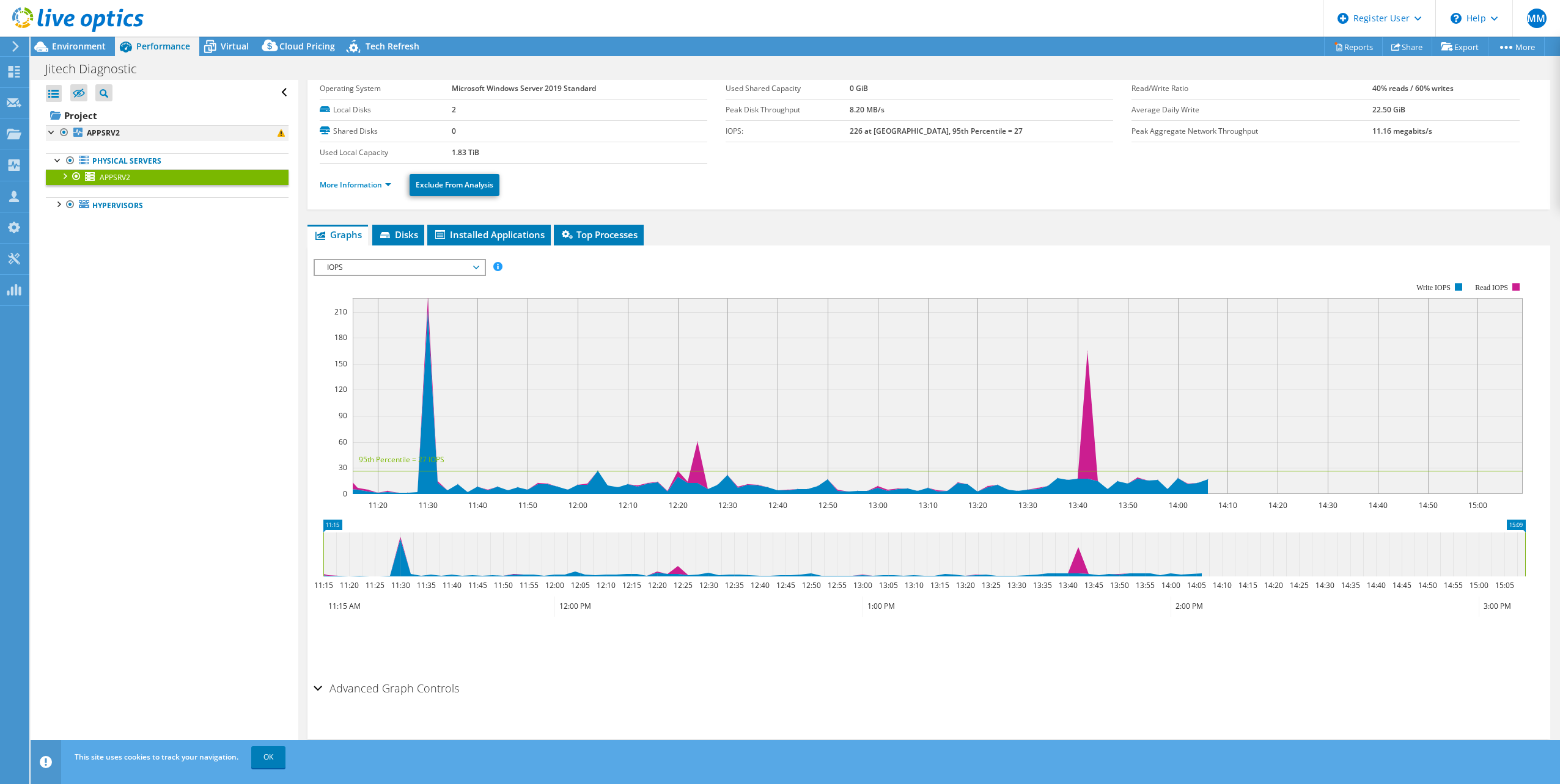
click at [55, 132] on div at bounding box center [52, 131] width 13 height 13
click at [48, 137] on div at bounding box center [52, 131] width 13 height 13
click at [108, 130] on b "APPSRV2" at bounding box center [103, 133] width 33 height 11
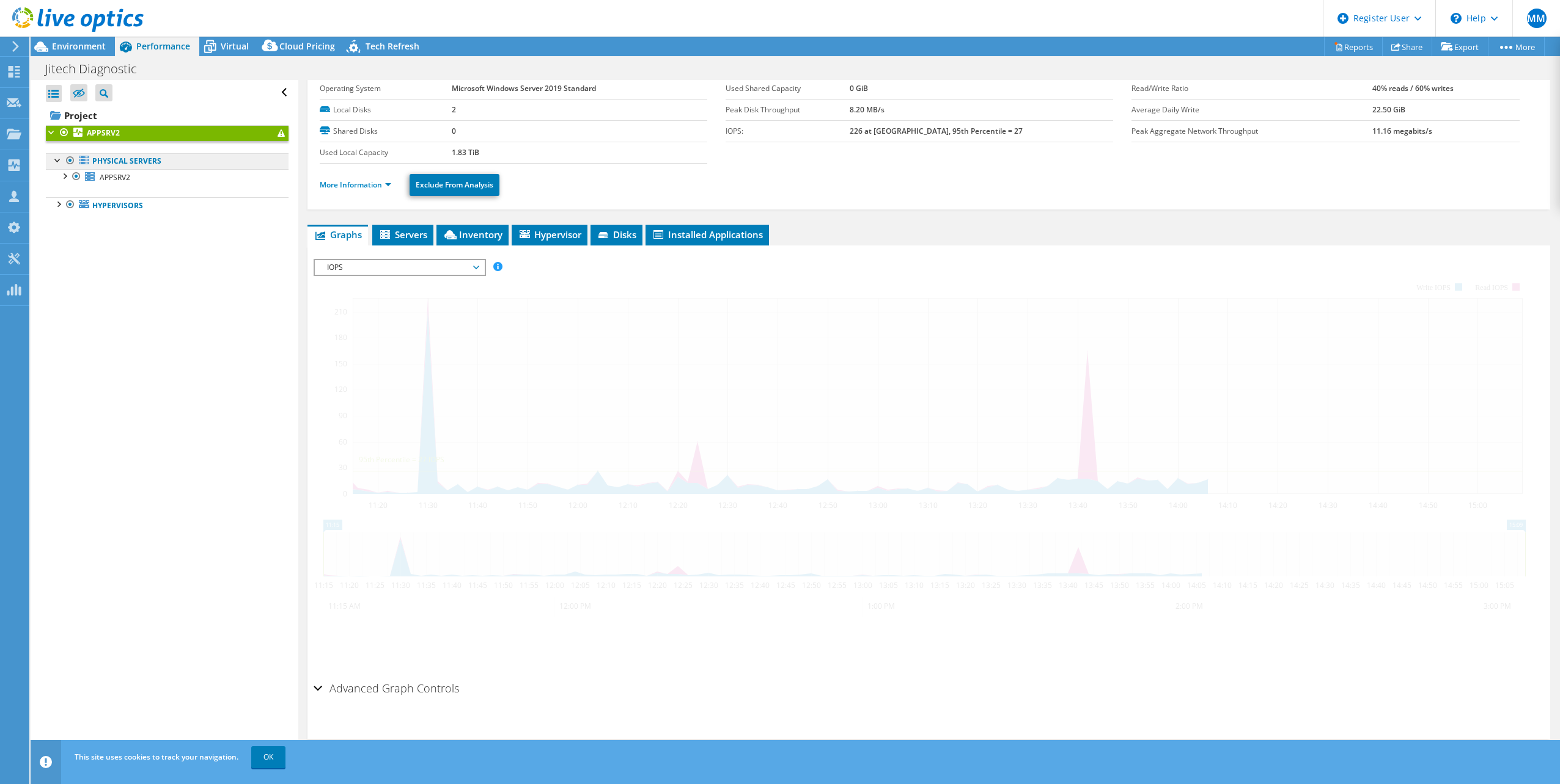
scroll to position [0, 0]
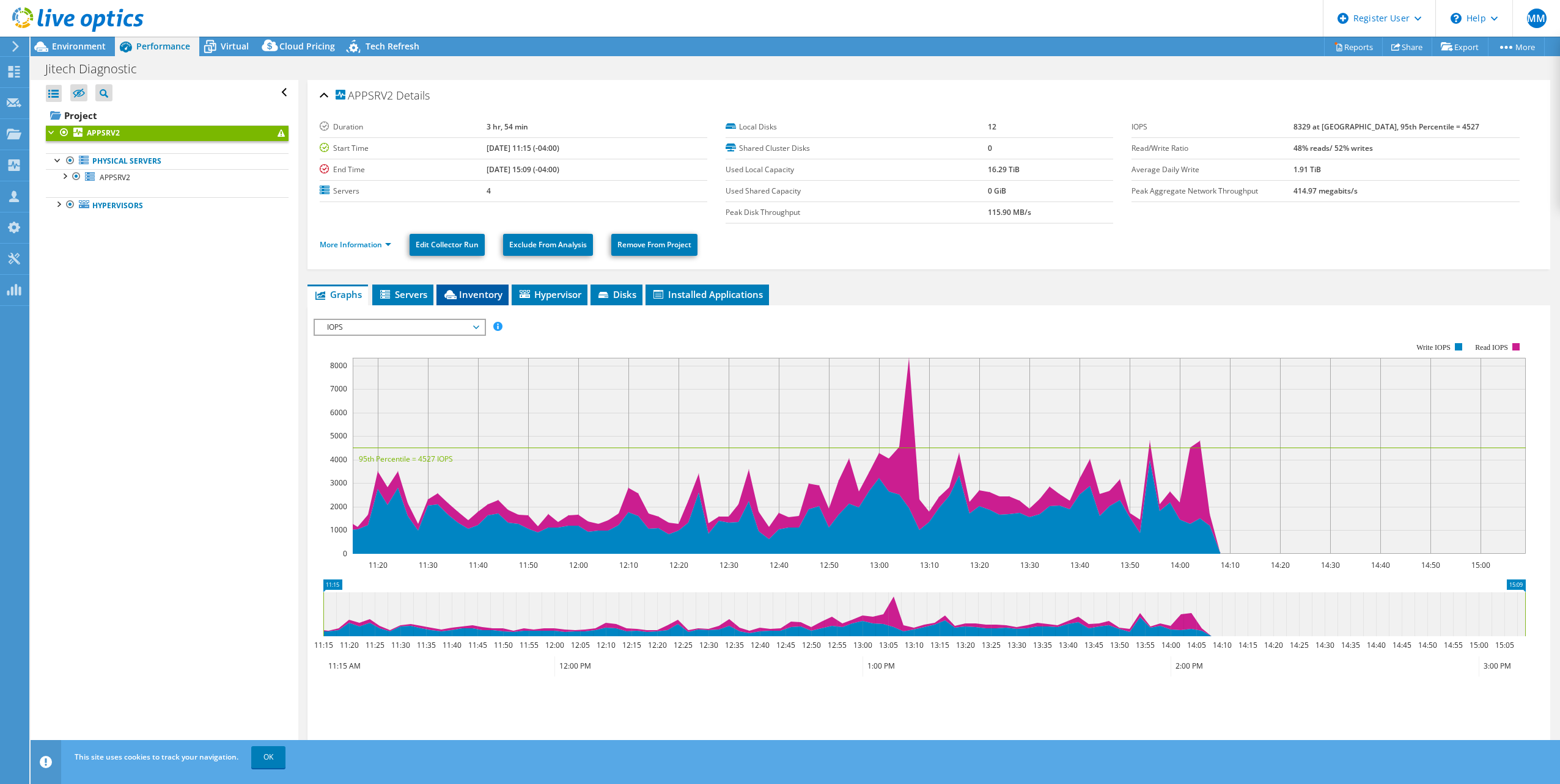
click at [472, 301] on li "Inventory" at bounding box center [472, 294] width 72 height 20
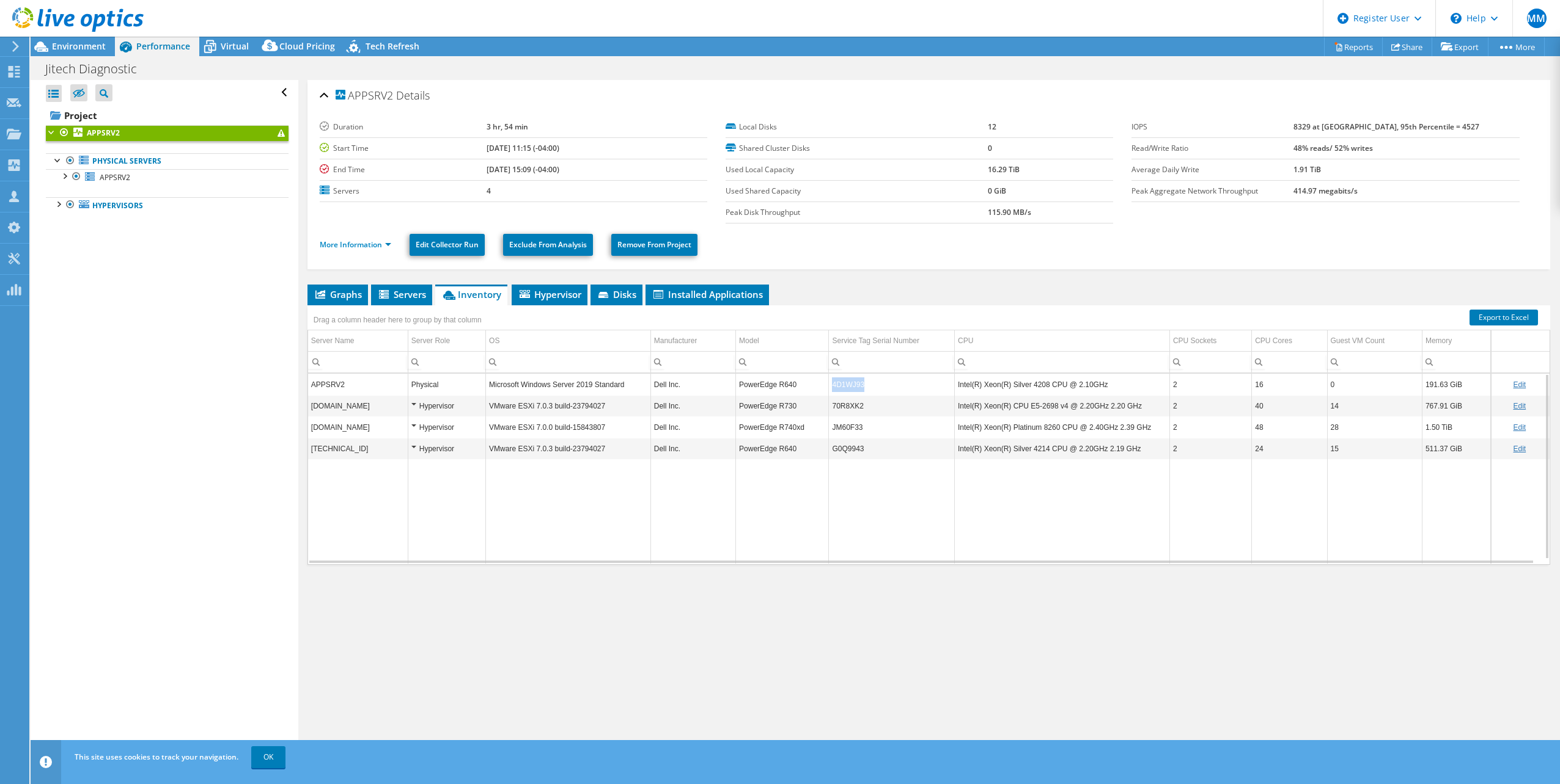
drag, startPoint x: 852, startPoint y: 385, endPoint x: 829, endPoint y: 387, distance: 23.1
click at [829, 387] on td "4D1WJ93" at bounding box center [892, 384] width 126 height 21
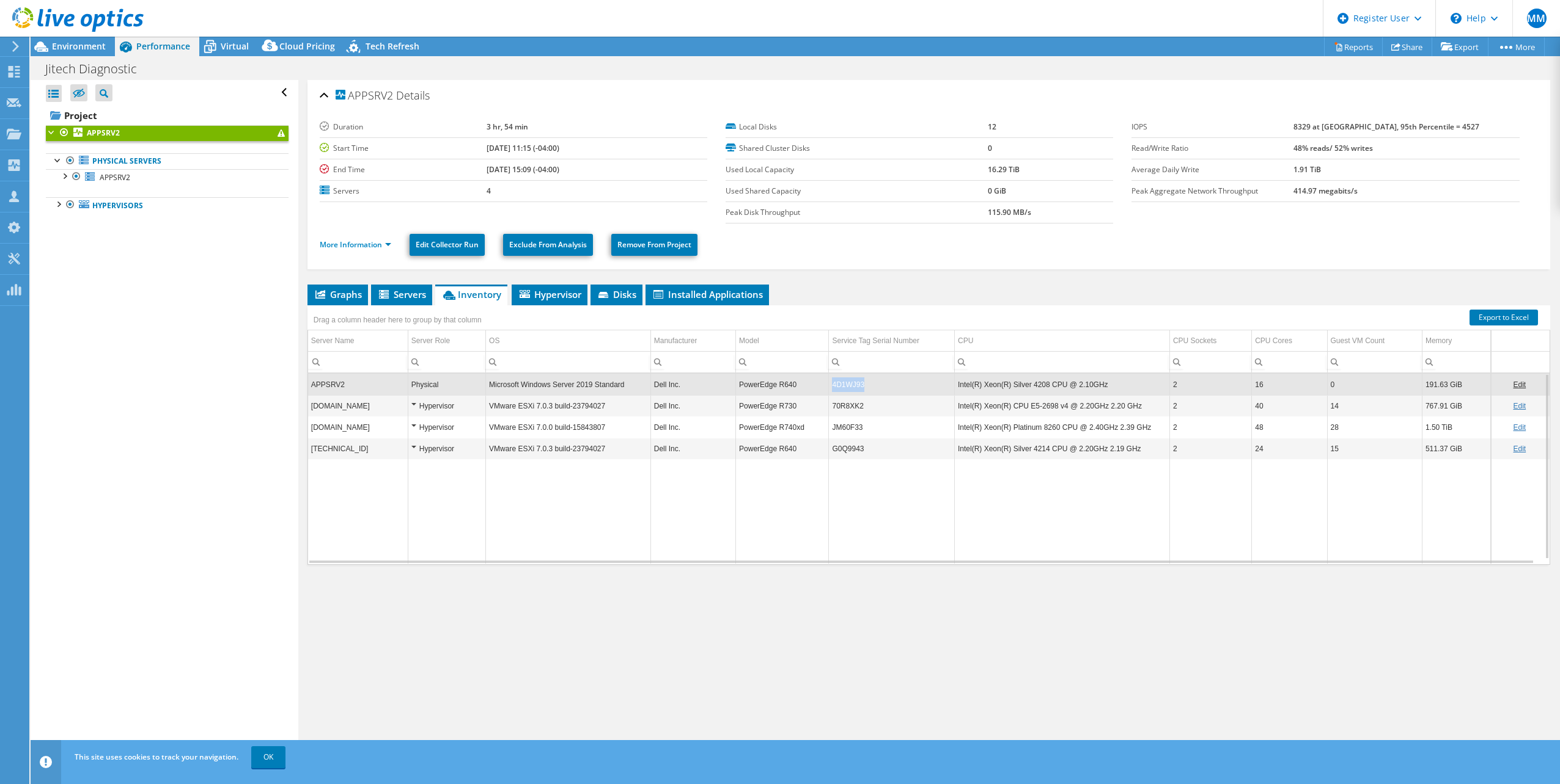
copy td "4D1WJ93"
click at [850, 407] on td "70R8XK2" at bounding box center [892, 406] width 126 height 21
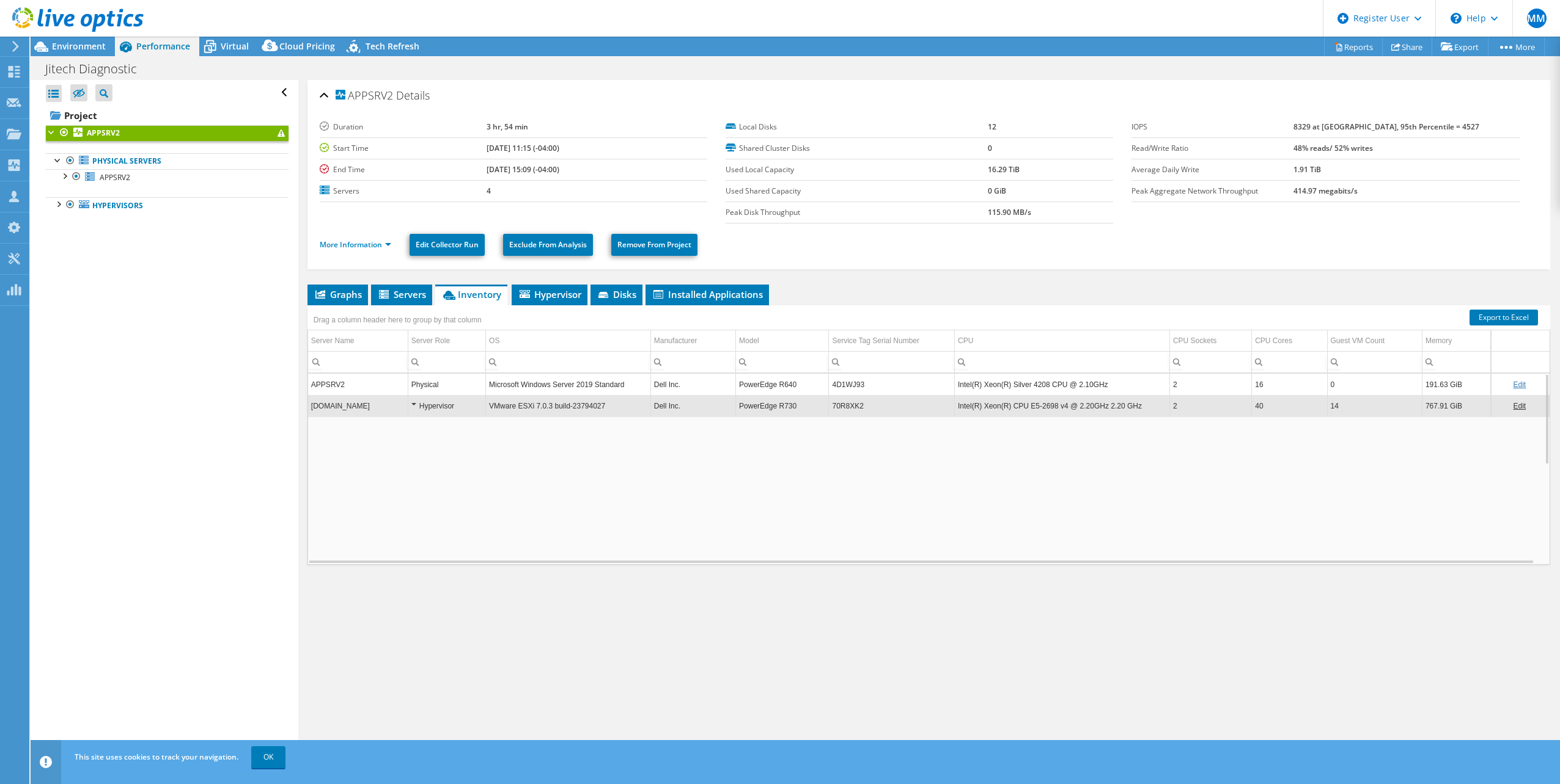
click at [850, 407] on td "70R8XK2" at bounding box center [892, 406] width 126 height 21
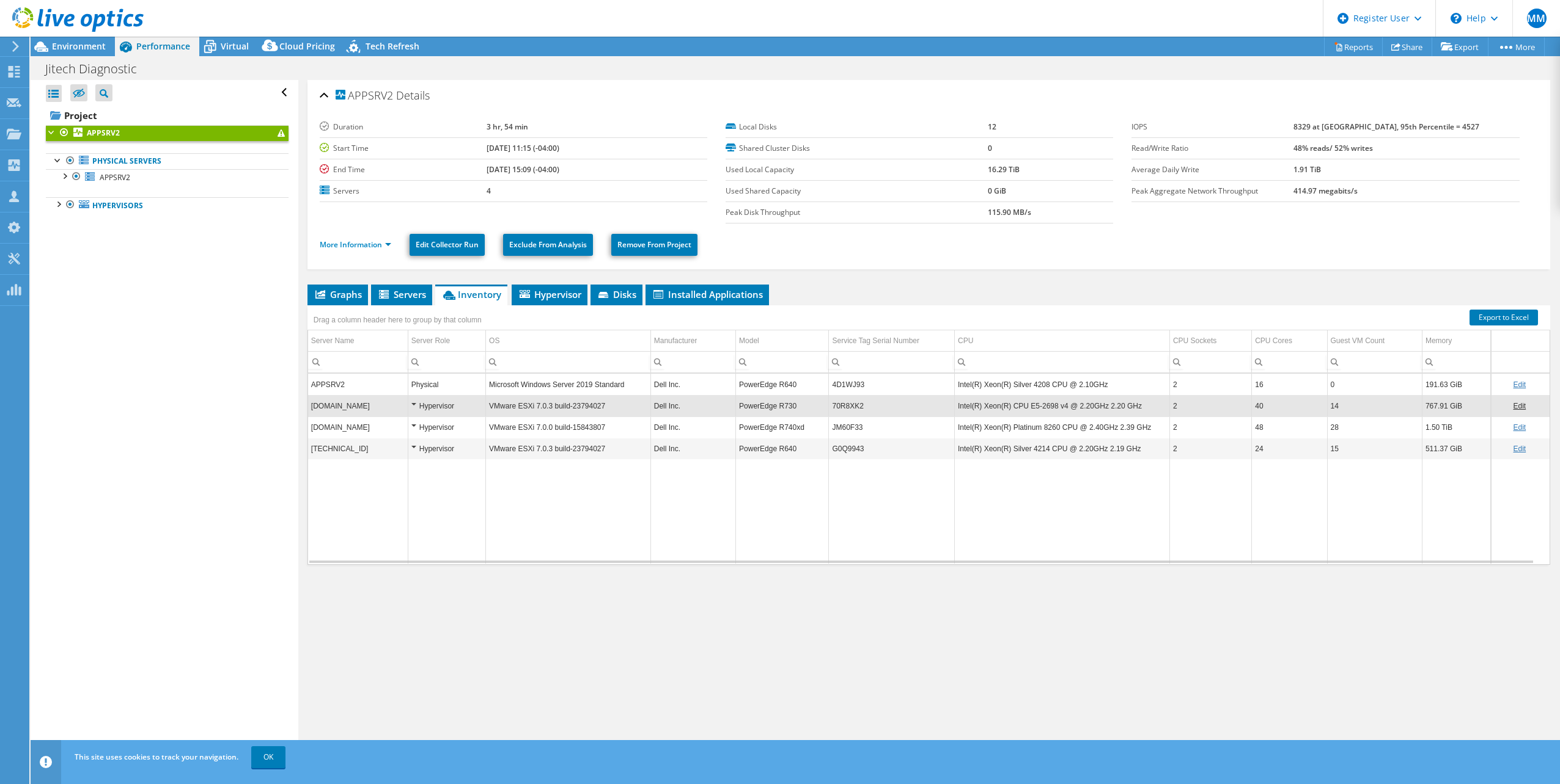
click at [850, 407] on td "70R8XK2" at bounding box center [892, 406] width 126 height 21
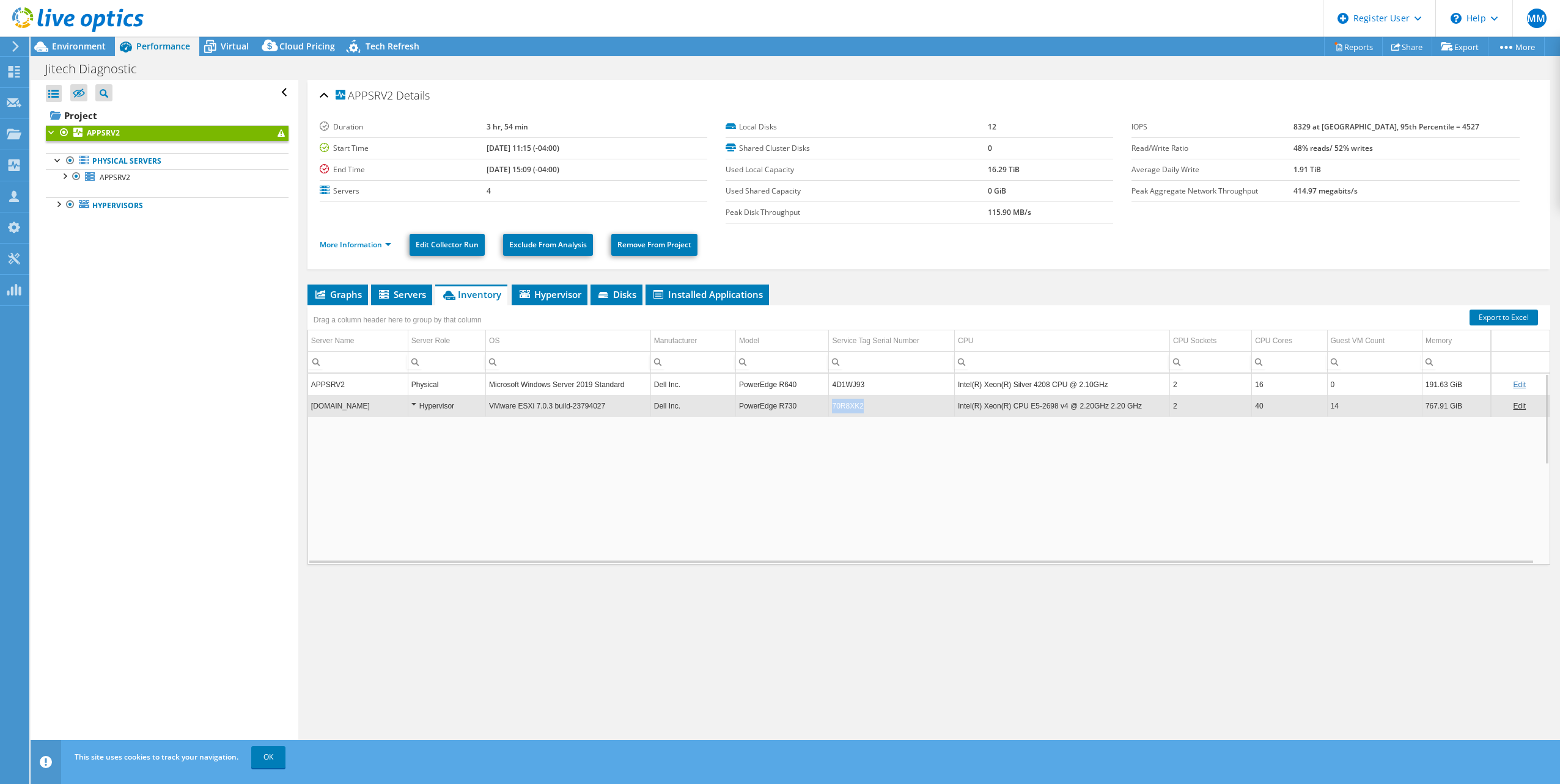
click at [850, 407] on td "70R8XK2" at bounding box center [892, 406] width 126 height 21
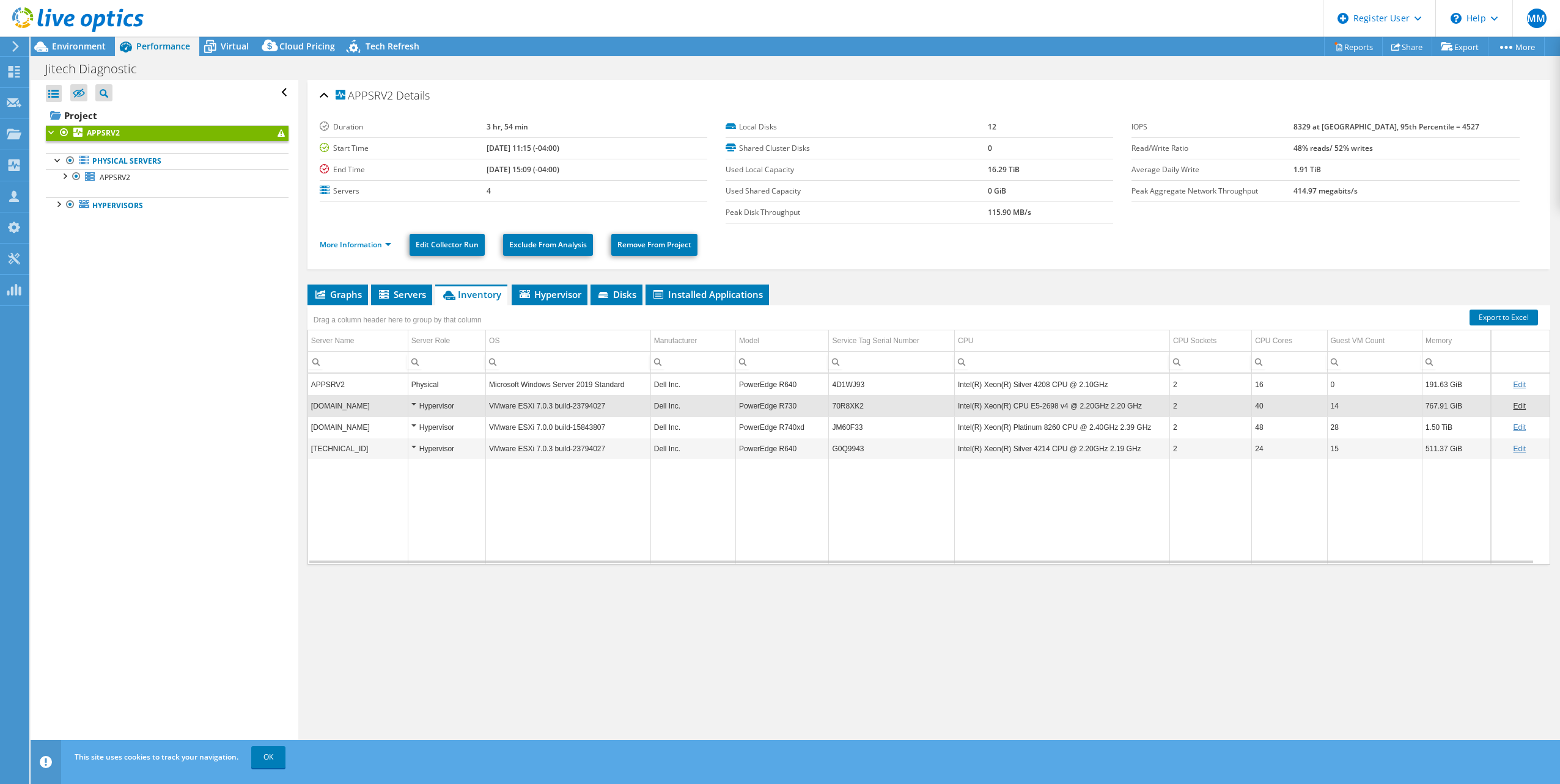
click at [850, 407] on td "70R8XK2" at bounding box center [892, 406] width 126 height 21
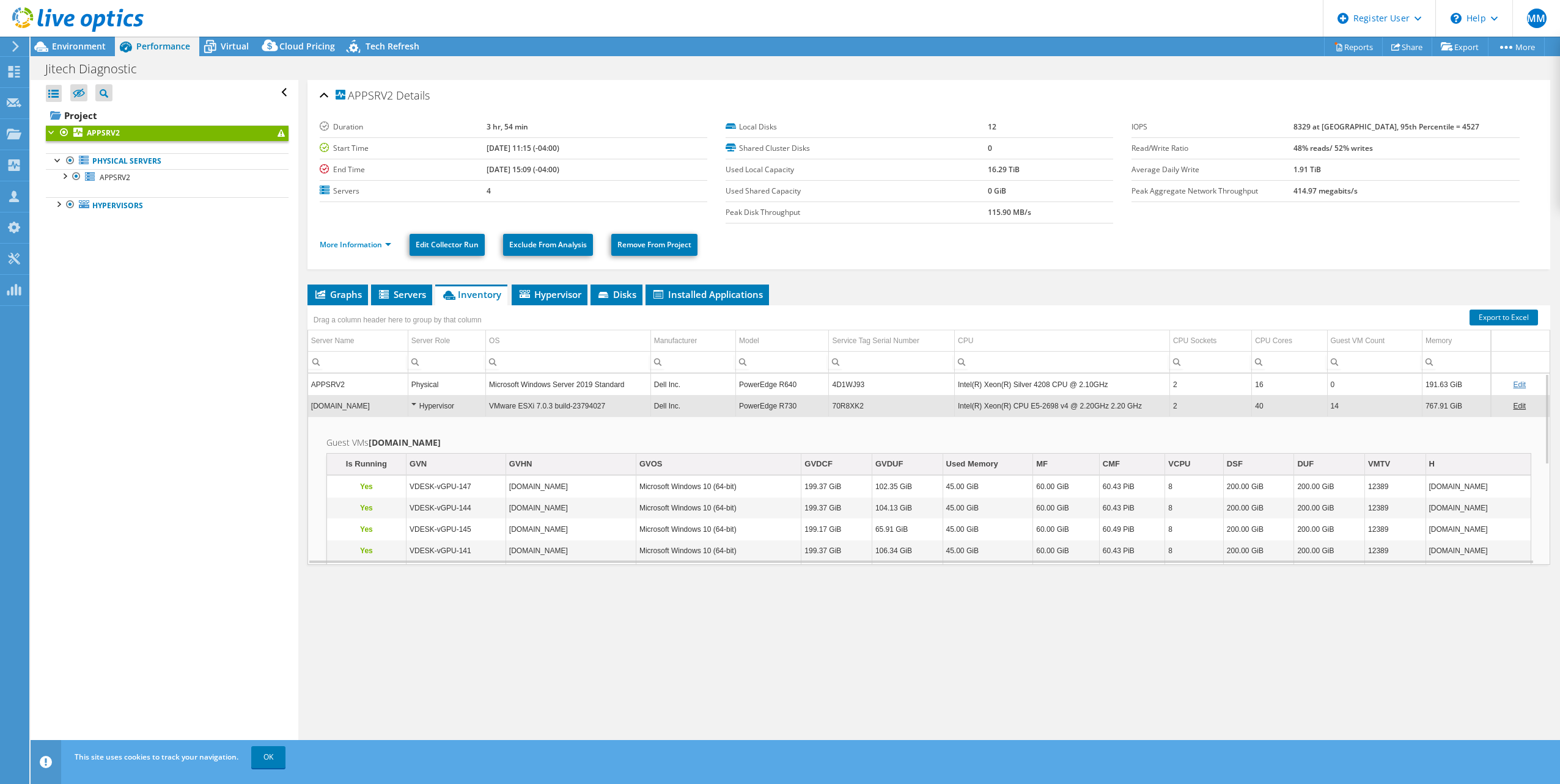
click at [863, 407] on td "70R8XK2" at bounding box center [892, 406] width 126 height 21
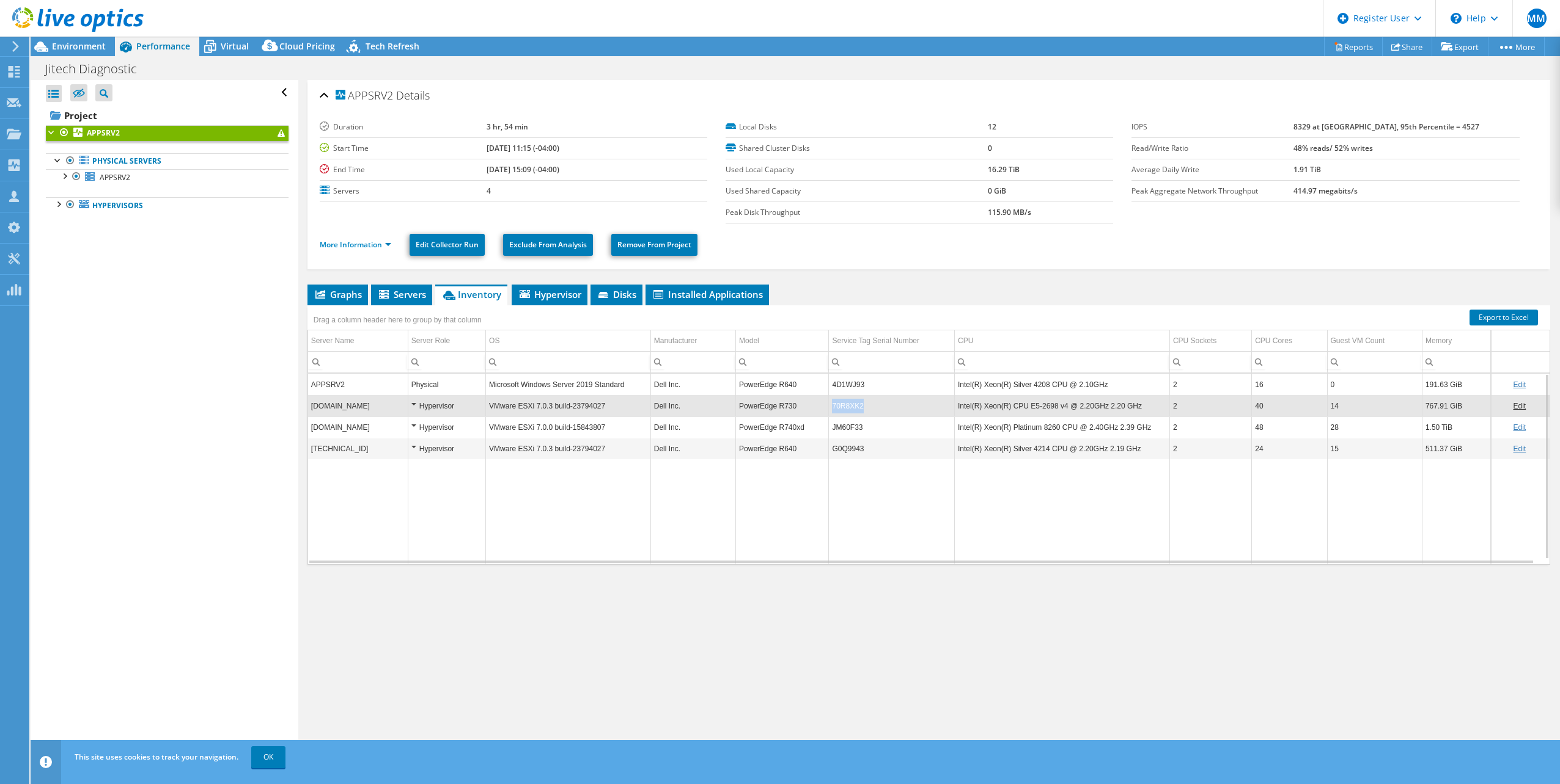
drag, startPoint x: 863, startPoint y: 407, endPoint x: 829, endPoint y: 411, distance: 34.2
click at [829, 411] on td "70R8XK2" at bounding box center [892, 406] width 126 height 21
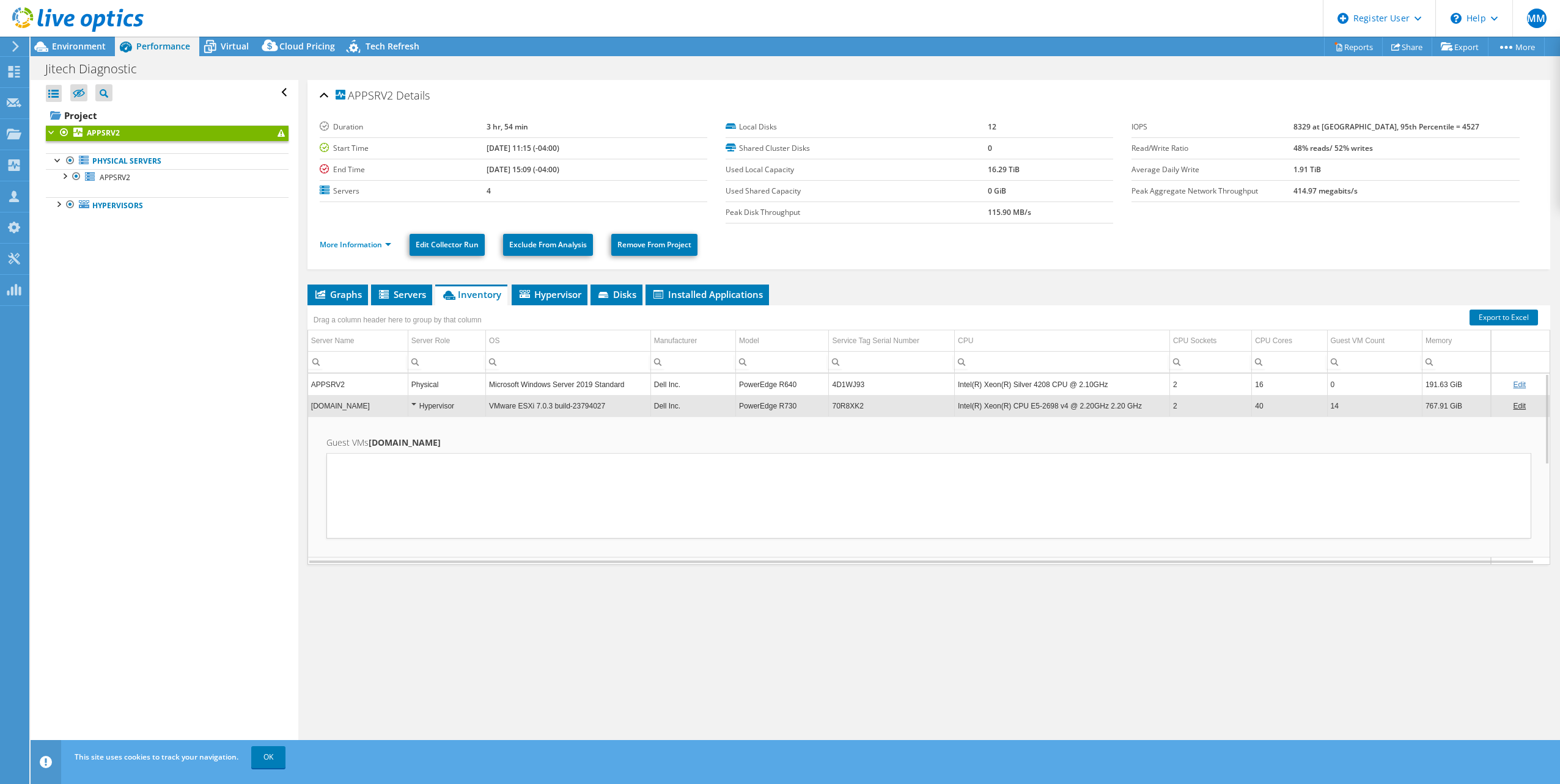
copy td "70R8XK2"
